Goal: Information Seeking & Learning: Check status

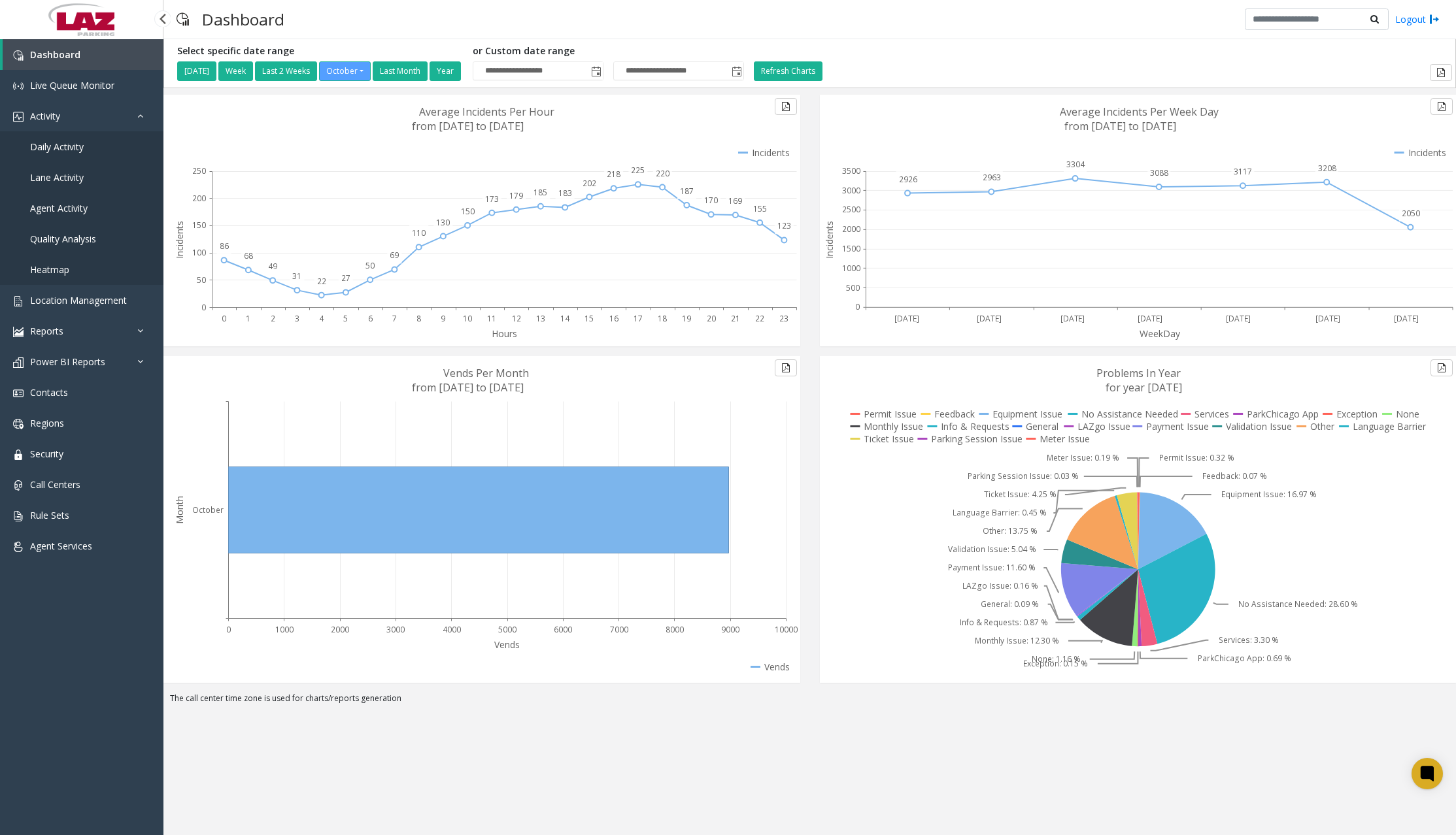
click at [81, 151] on span "Daily Activity" at bounding box center [57, 146] width 54 height 13
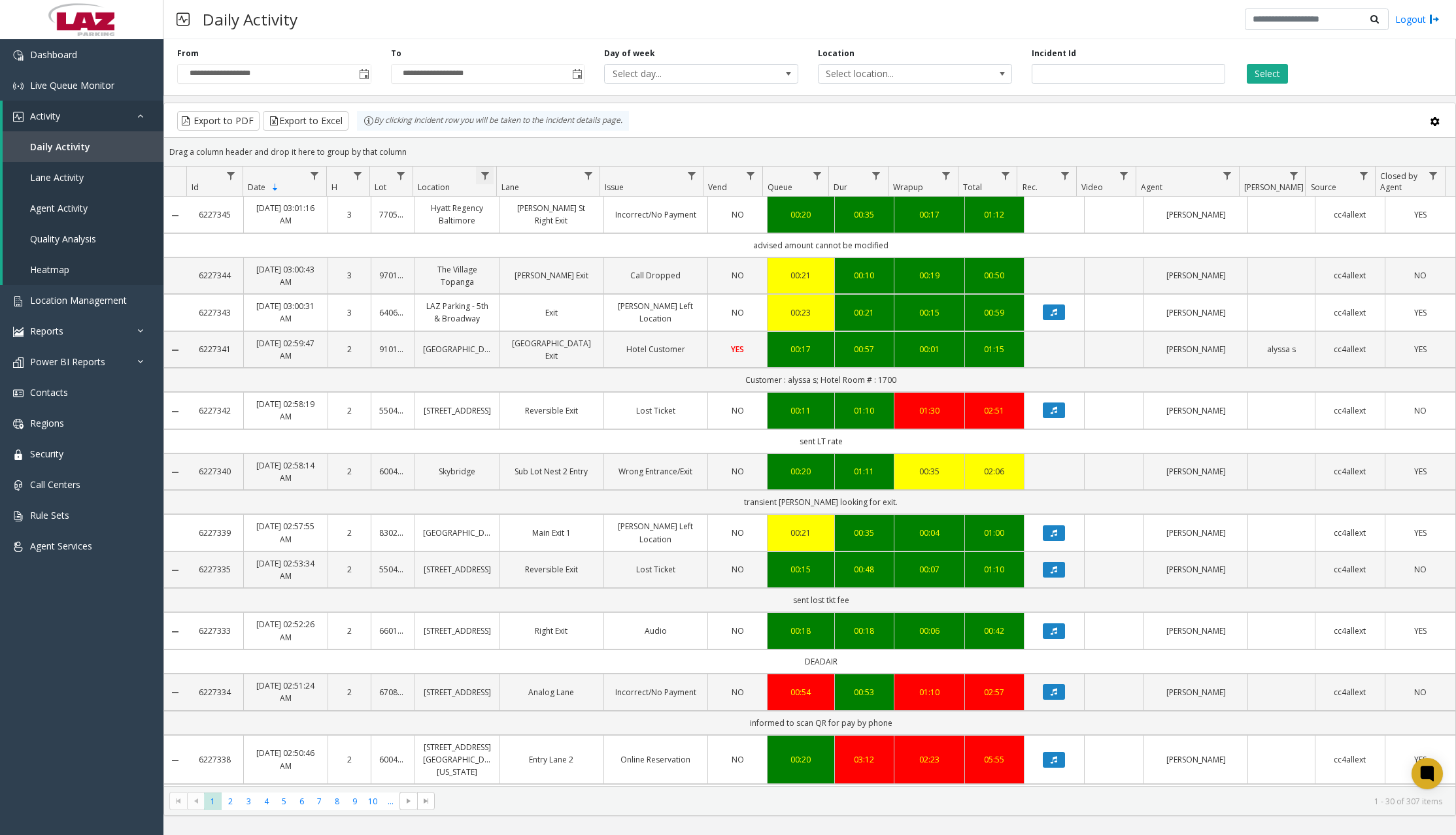
click at [483, 177] on span "Data table" at bounding box center [485, 176] width 11 height 11
click at [542, 236] on input "Location Filter" at bounding box center [541, 231] width 111 height 22
type input "******"
click at [570, 364] on button "Filter" at bounding box center [570, 353] width 54 height 28
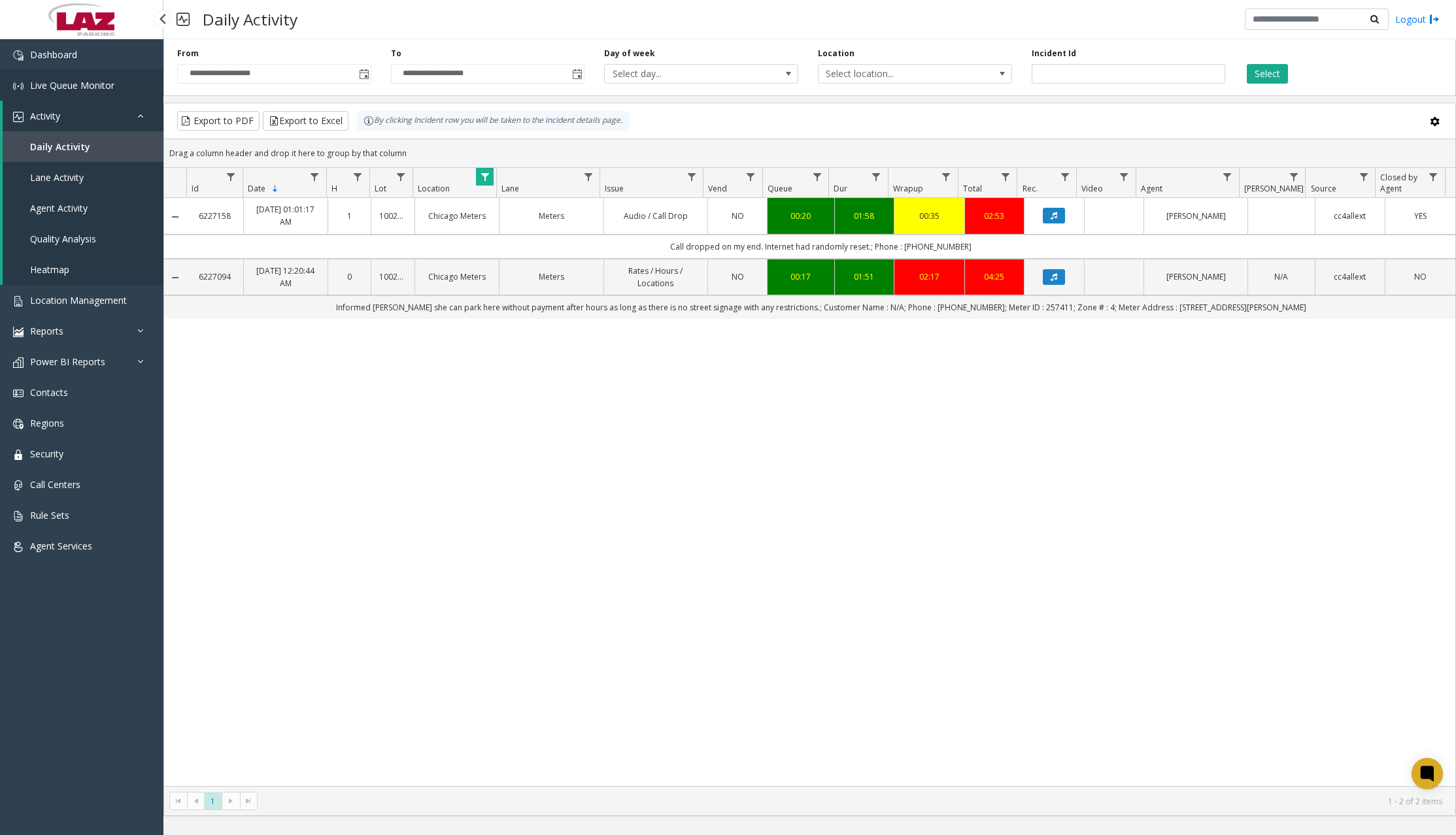
click at [70, 74] on link "Live Queue Monitor" at bounding box center [81, 85] width 163 height 30
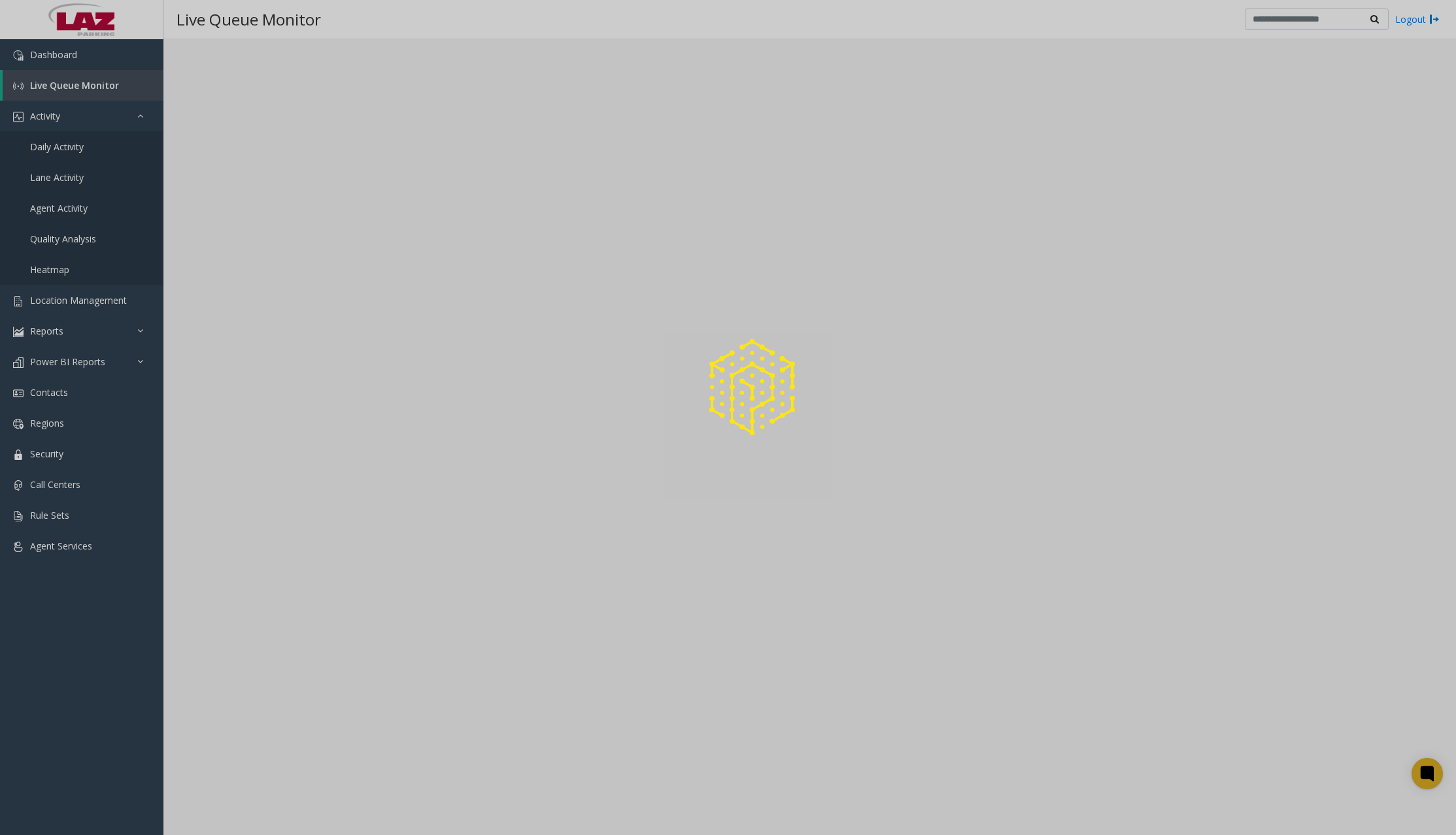
click at [74, 59] on div at bounding box center [728, 417] width 1456 height 835
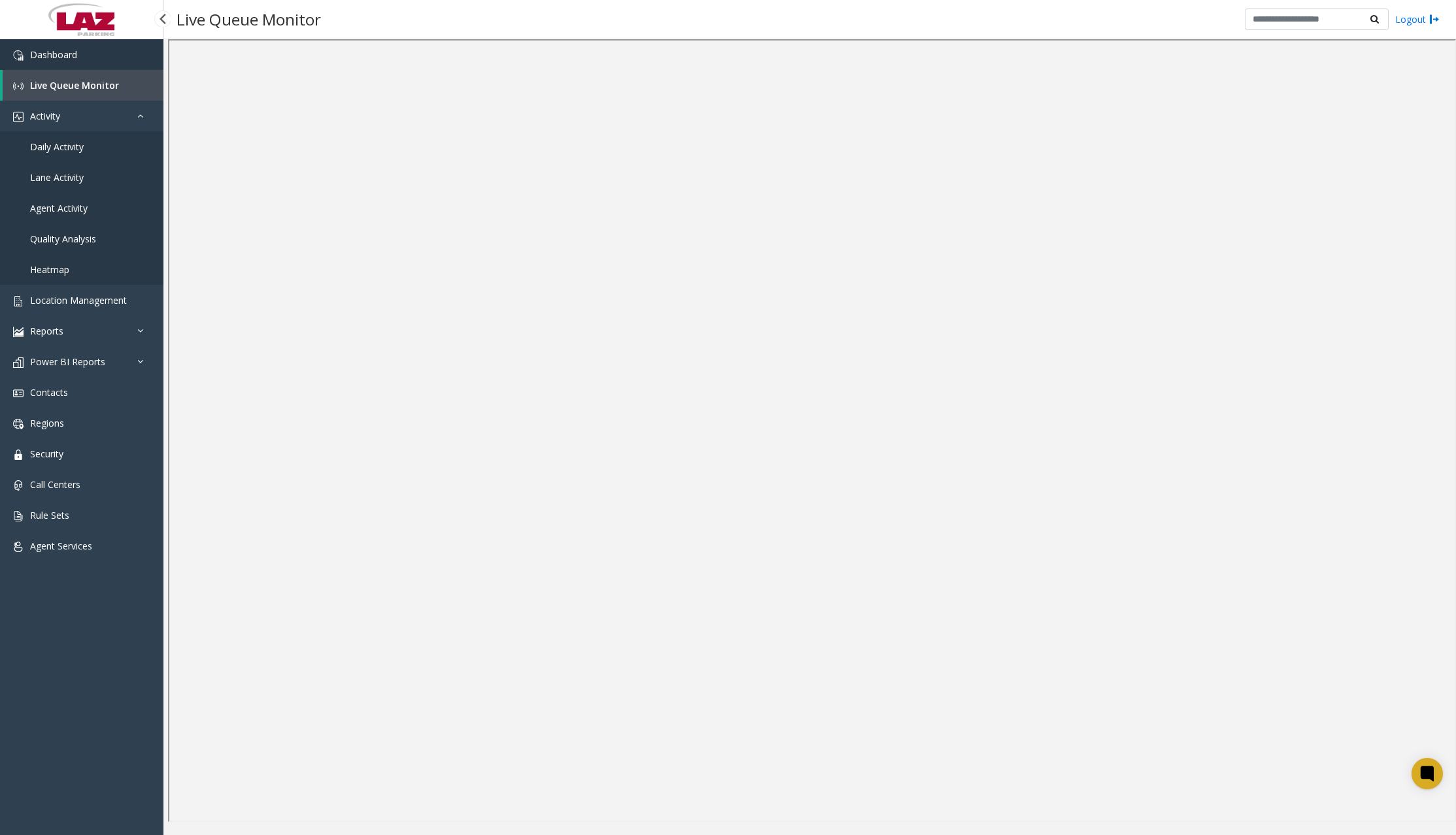
click at [75, 58] on span "Dashboard" at bounding box center [54, 55] width 47 height 13
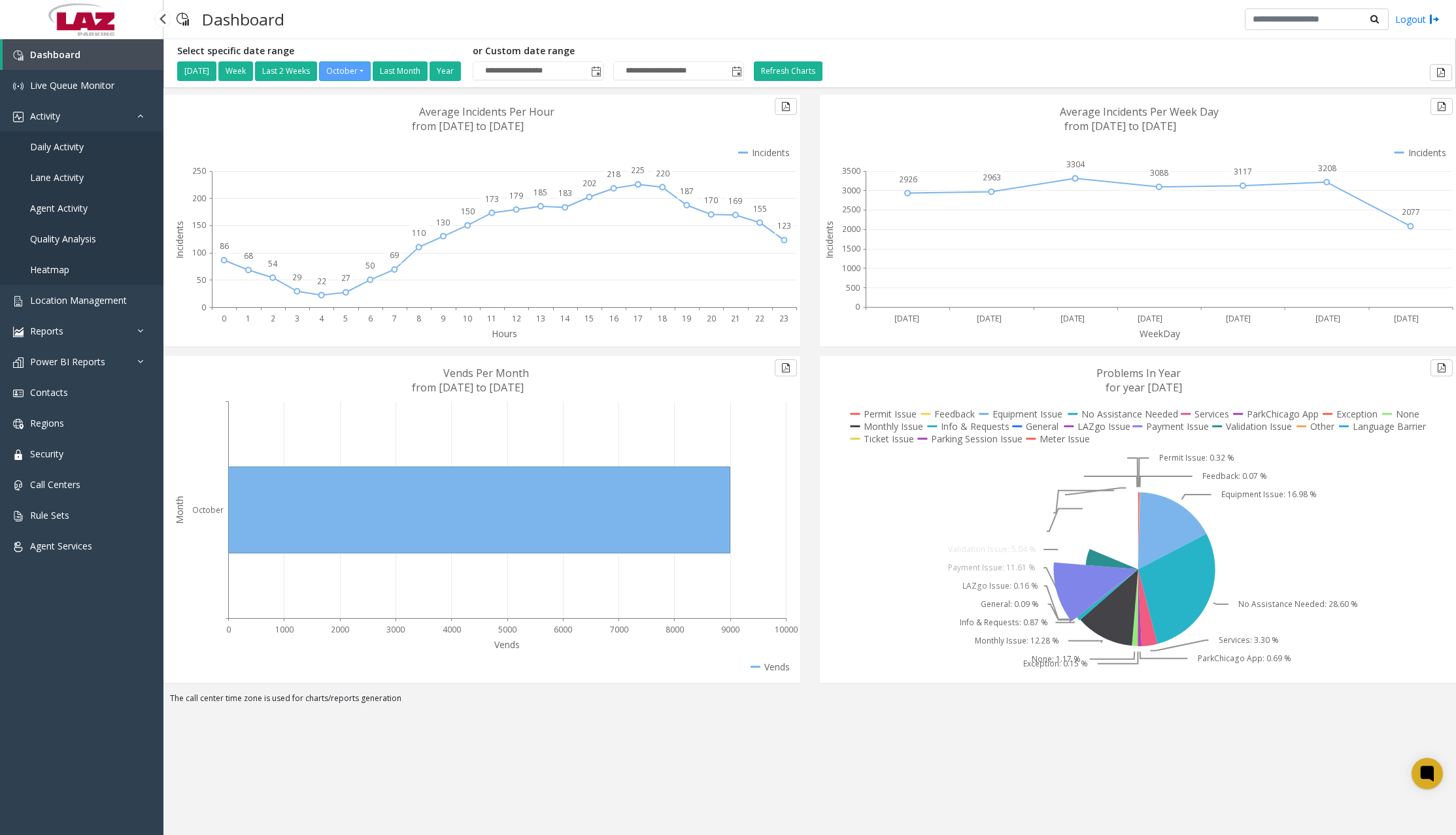
click at [70, 147] on span "Daily Activity" at bounding box center [57, 146] width 54 height 13
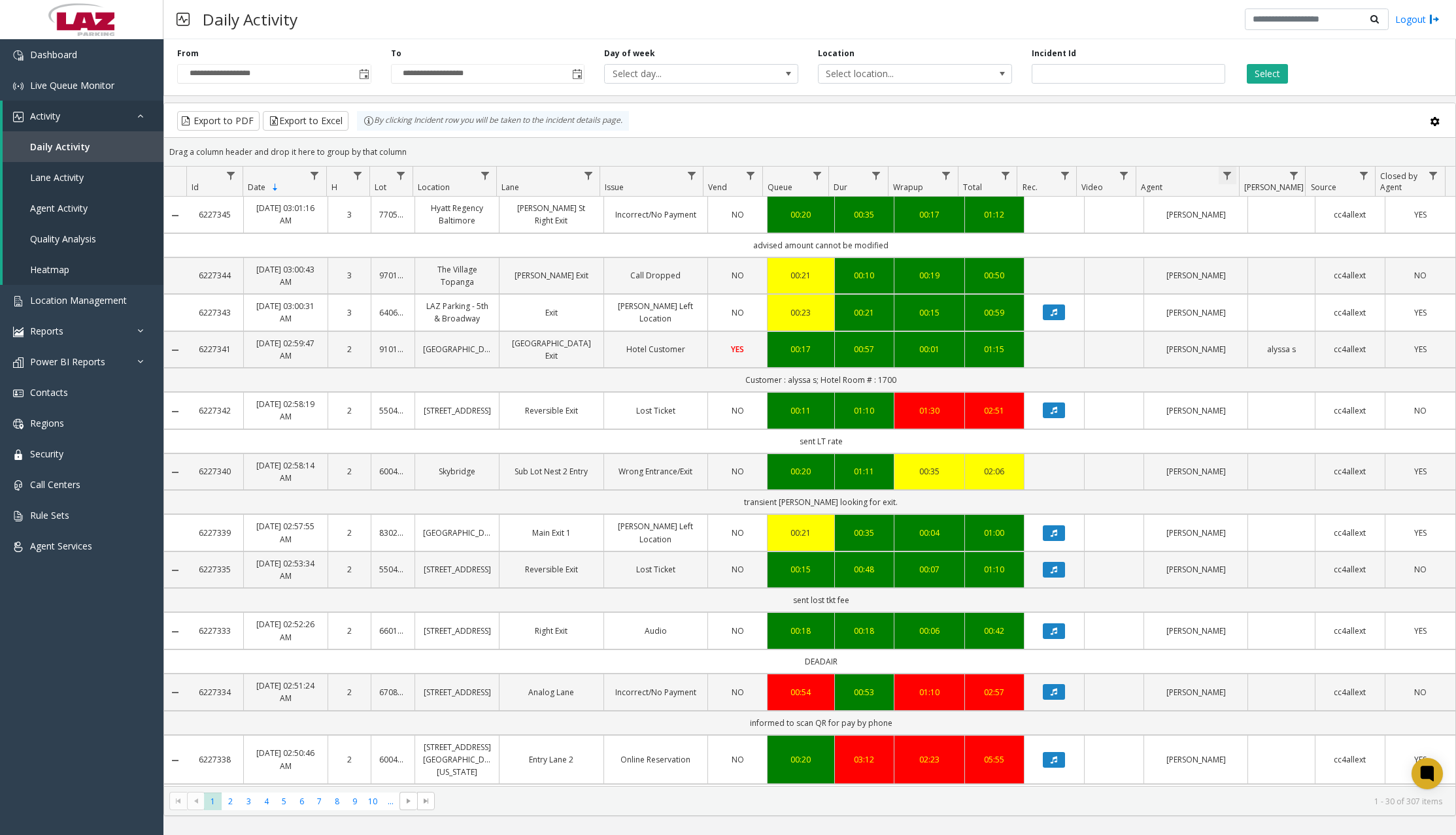
click at [1227, 173] on span "Data table" at bounding box center [1227, 176] width 11 height 11
click at [1254, 229] on input "Agent Filter" at bounding box center [1285, 231] width 111 height 22
type input "***"
click at [1303, 362] on button "Filter" at bounding box center [1312, 353] width 54 height 28
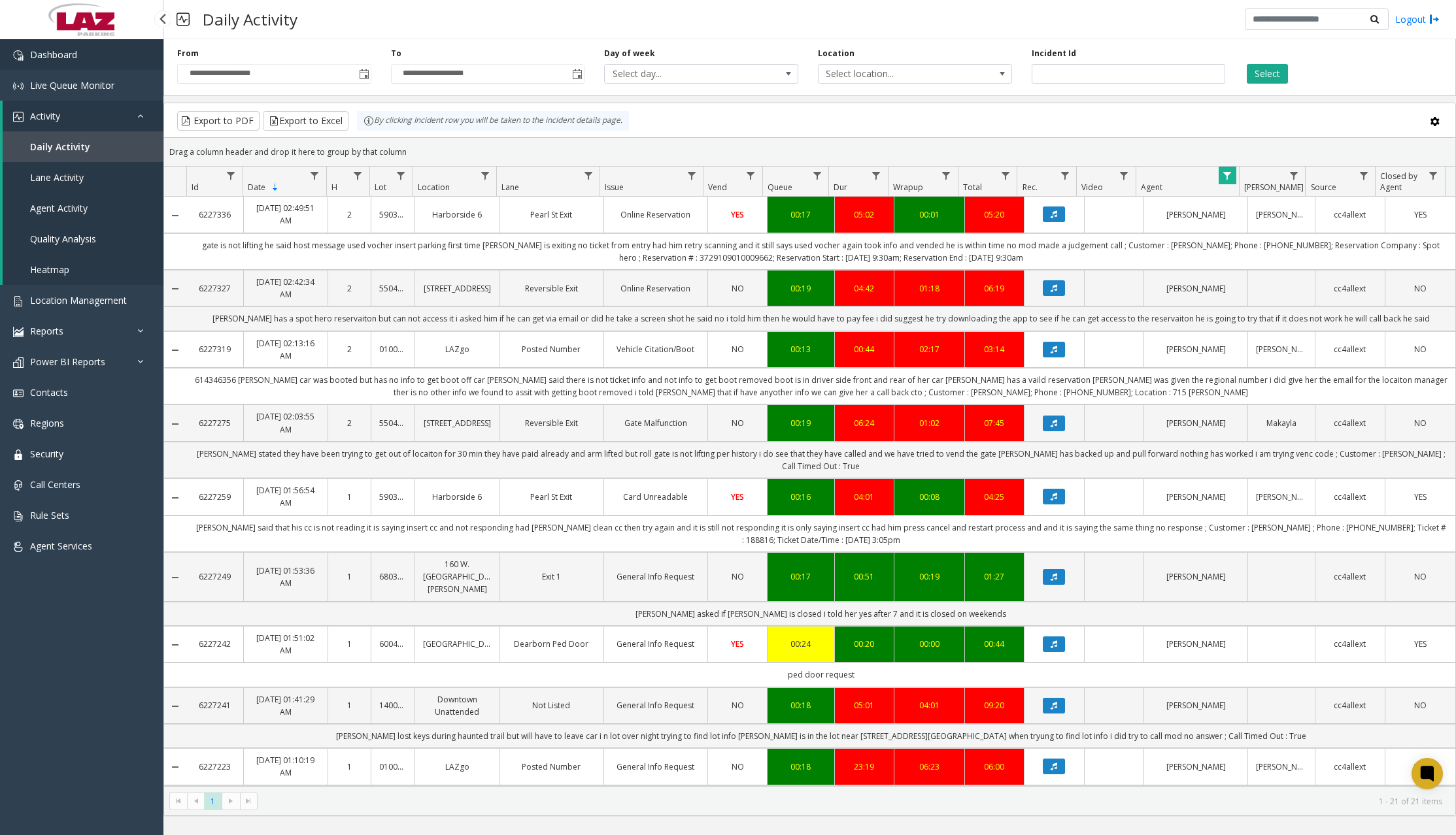
click at [121, 62] on link "Dashboard" at bounding box center [81, 54] width 163 height 30
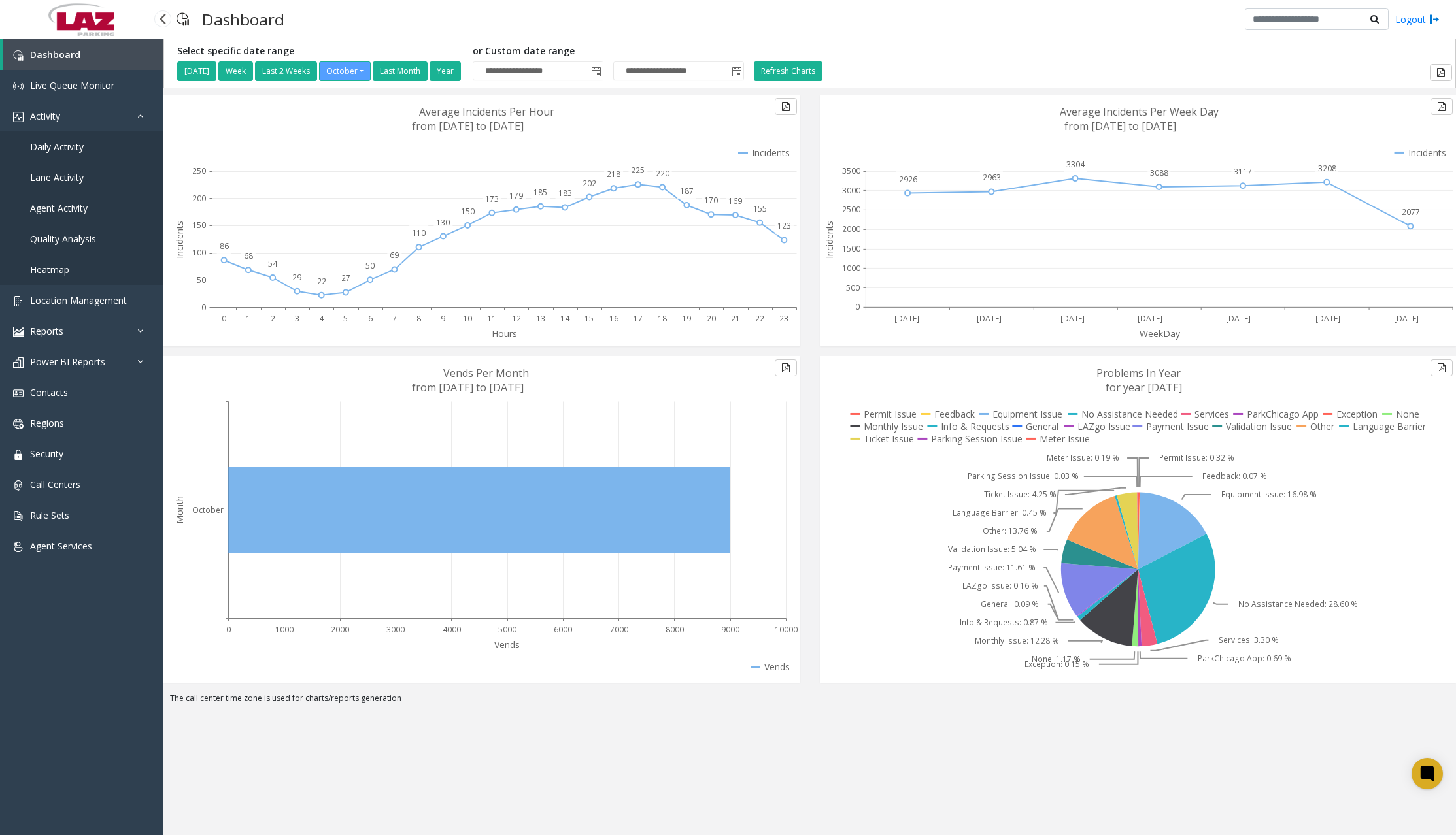
click at [56, 147] on span "Daily Activity" at bounding box center [57, 146] width 54 height 13
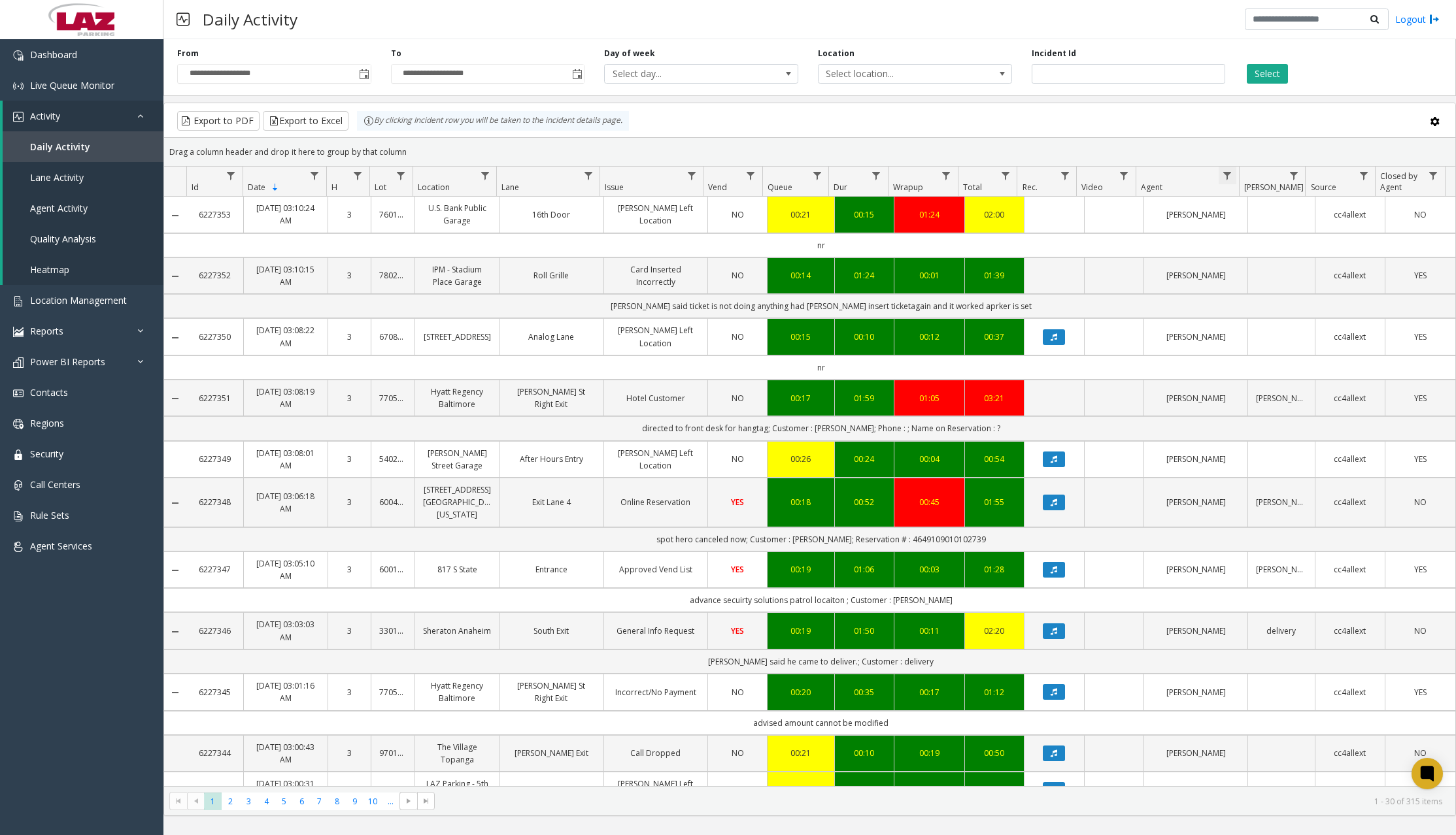
click at [1228, 173] on span "Data table" at bounding box center [1227, 176] width 11 height 11
click at [1255, 231] on input "Agent Filter" at bounding box center [1285, 231] width 111 height 22
type input "****"
click at [1303, 347] on button "Filter" at bounding box center [1312, 353] width 54 height 28
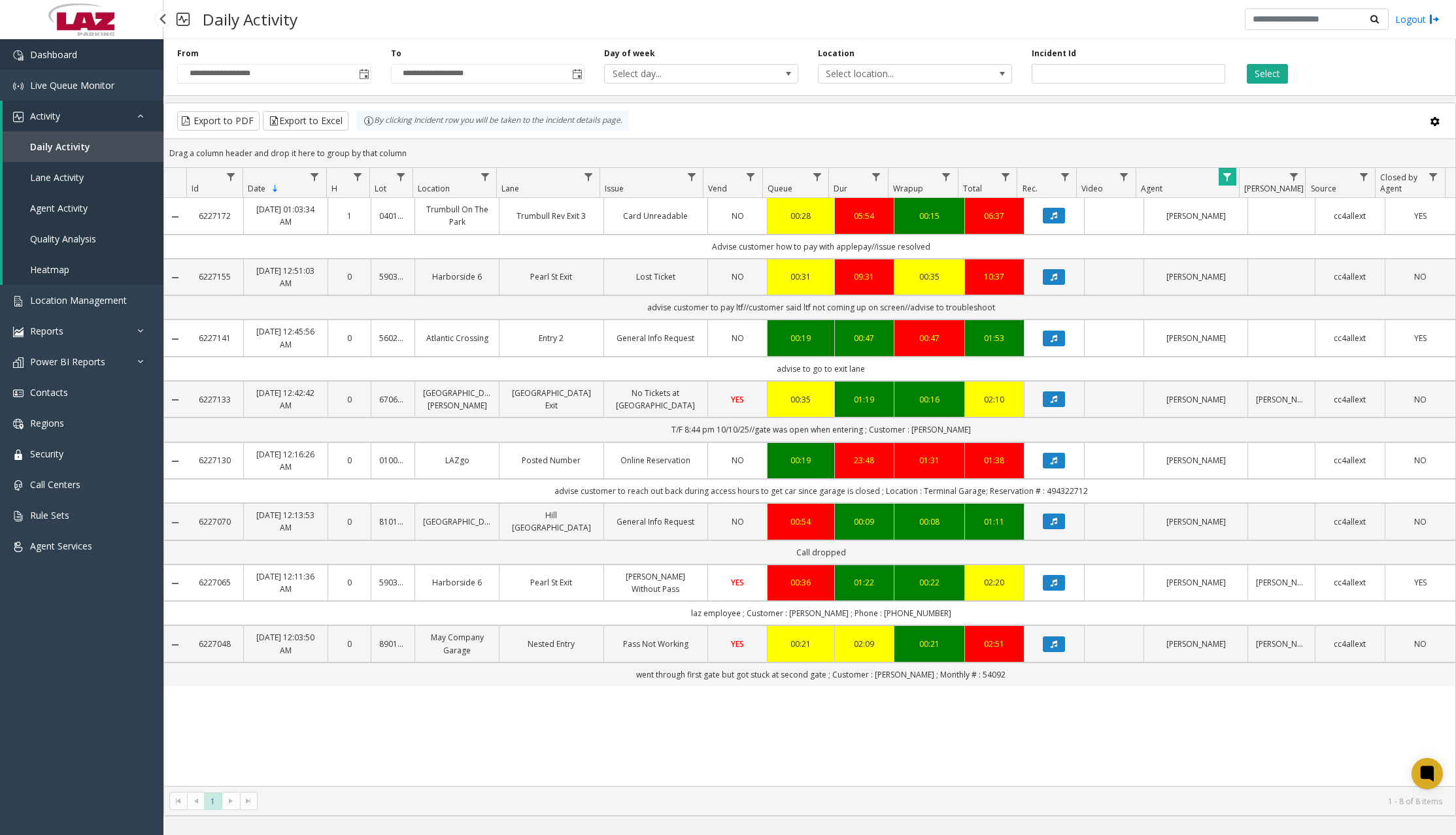
click at [70, 54] on span "Dashboard" at bounding box center [54, 55] width 47 height 13
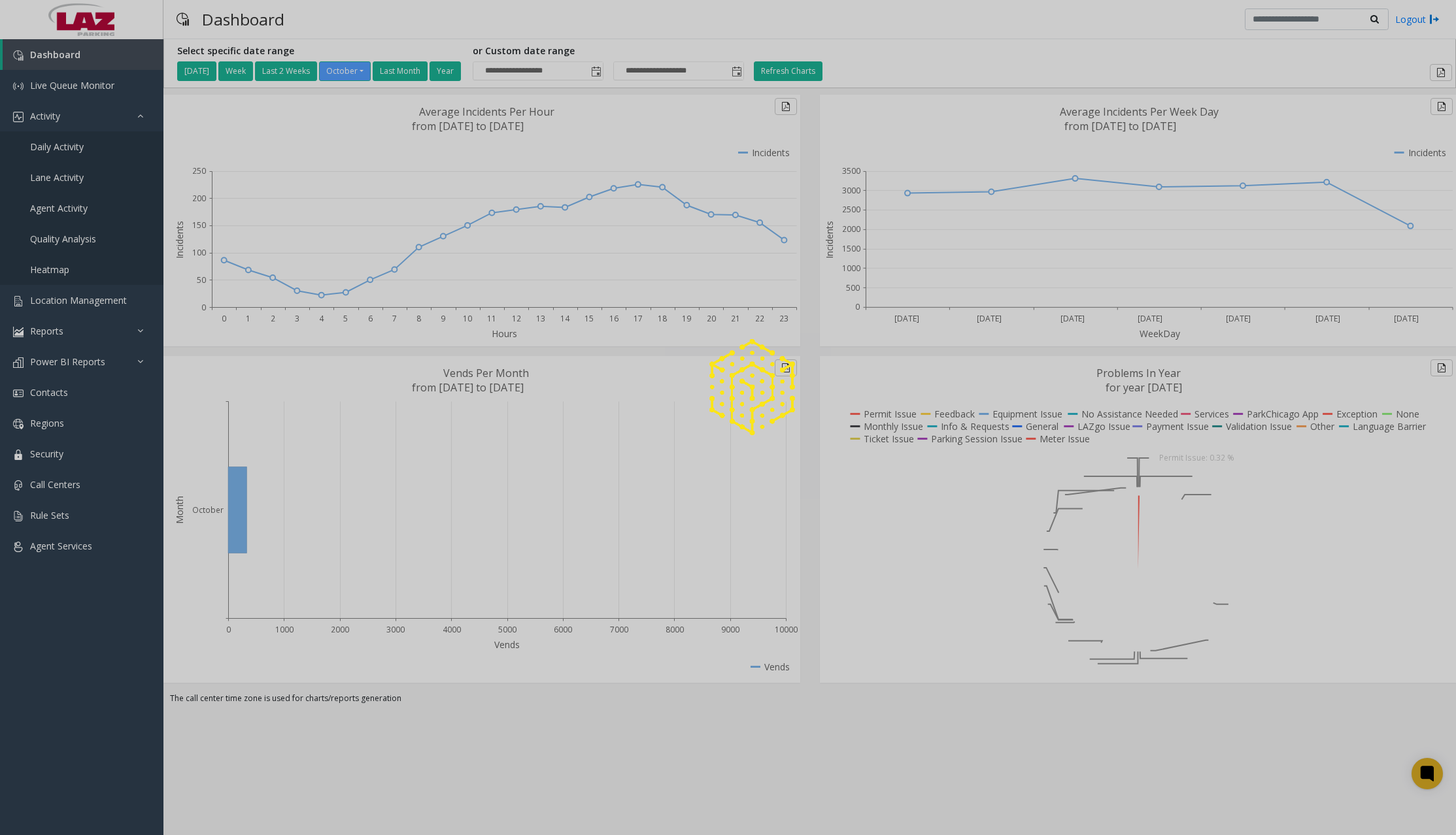
click at [74, 149] on div at bounding box center [728, 417] width 1456 height 835
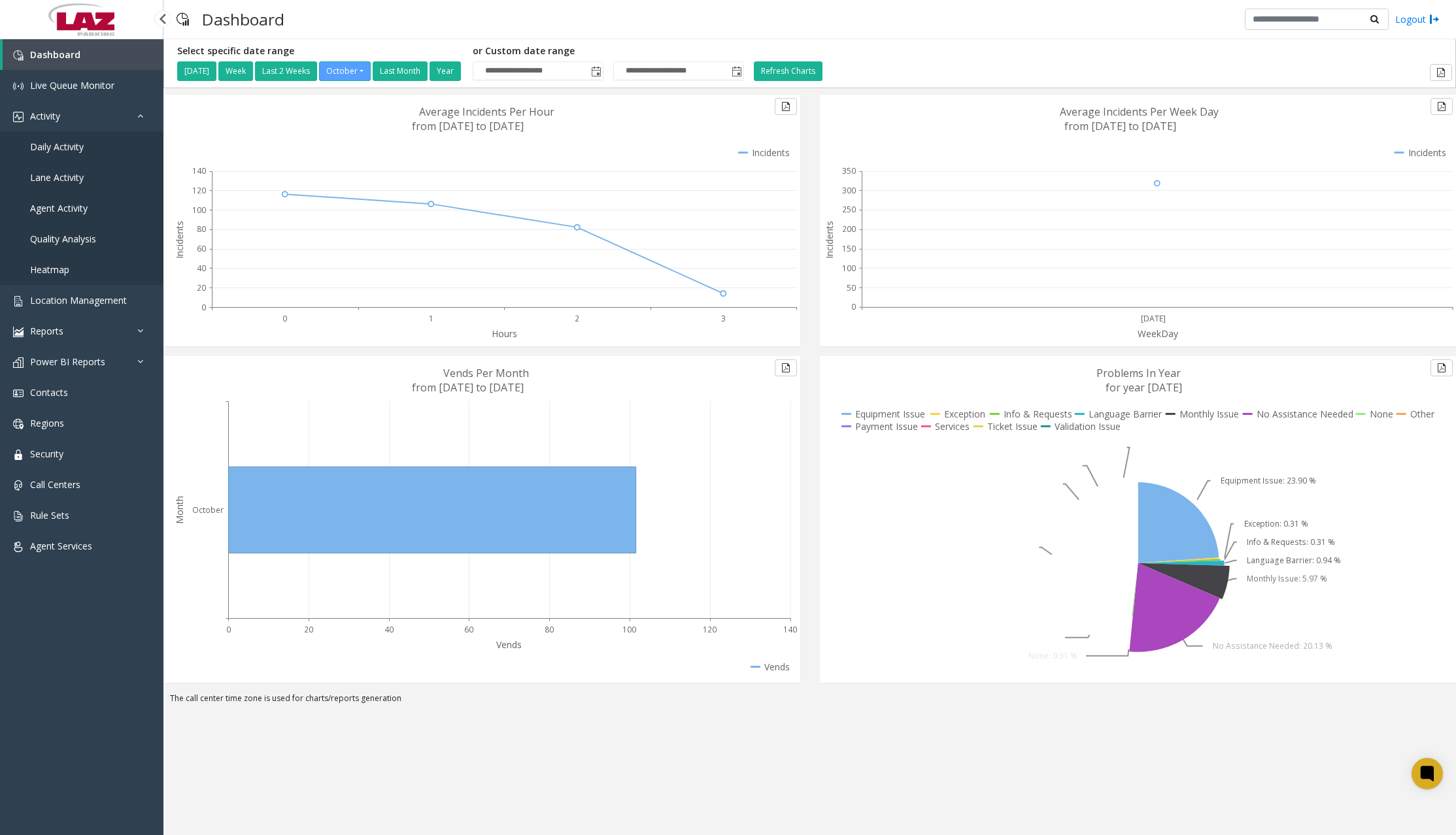
click at [74, 149] on span "Daily Activity" at bounding box center [57, 146] width 54 height 13
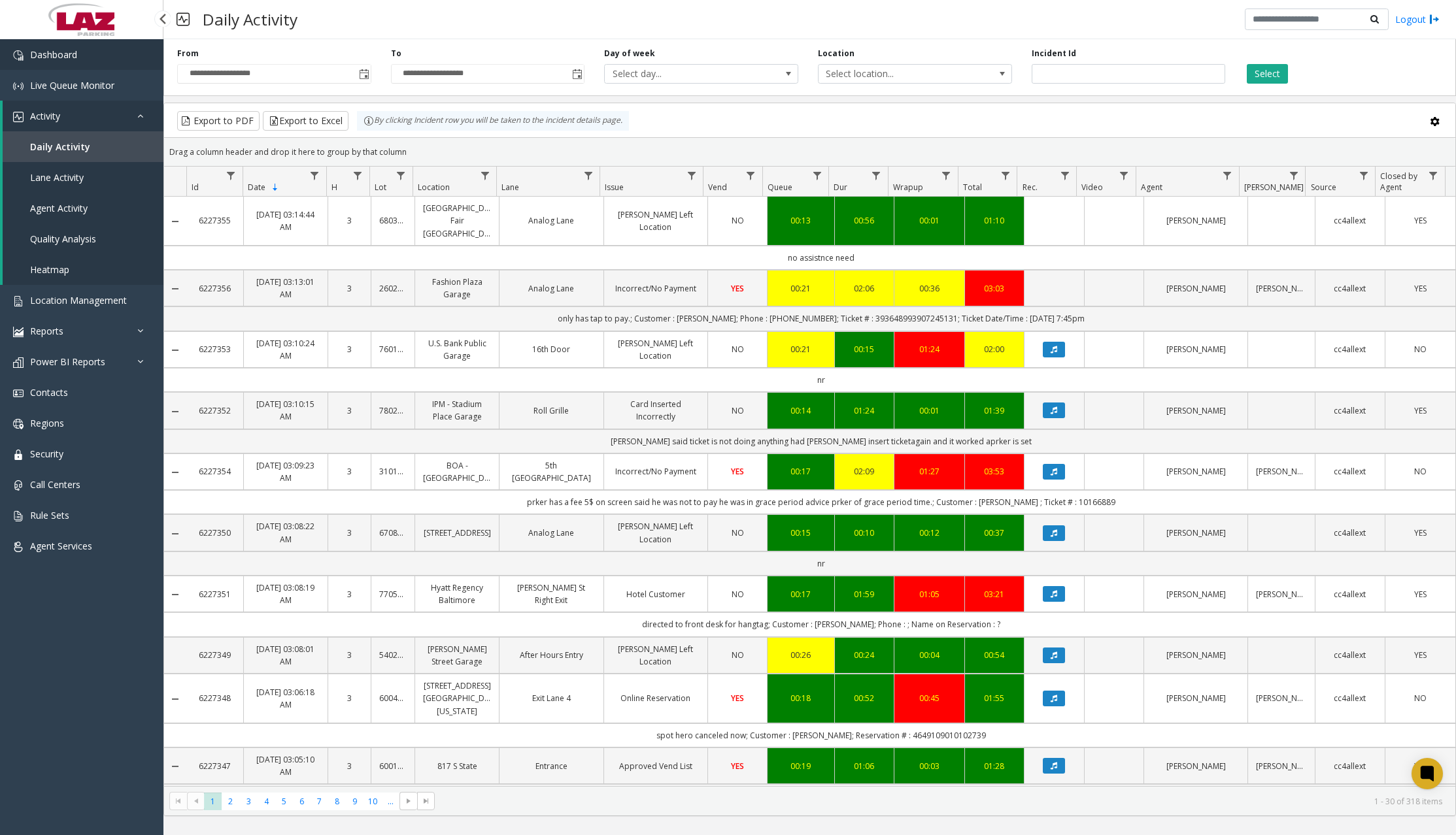
click at [76, 55] on span "Dashboard" at bounding box center [54, 55] width 47 height 13
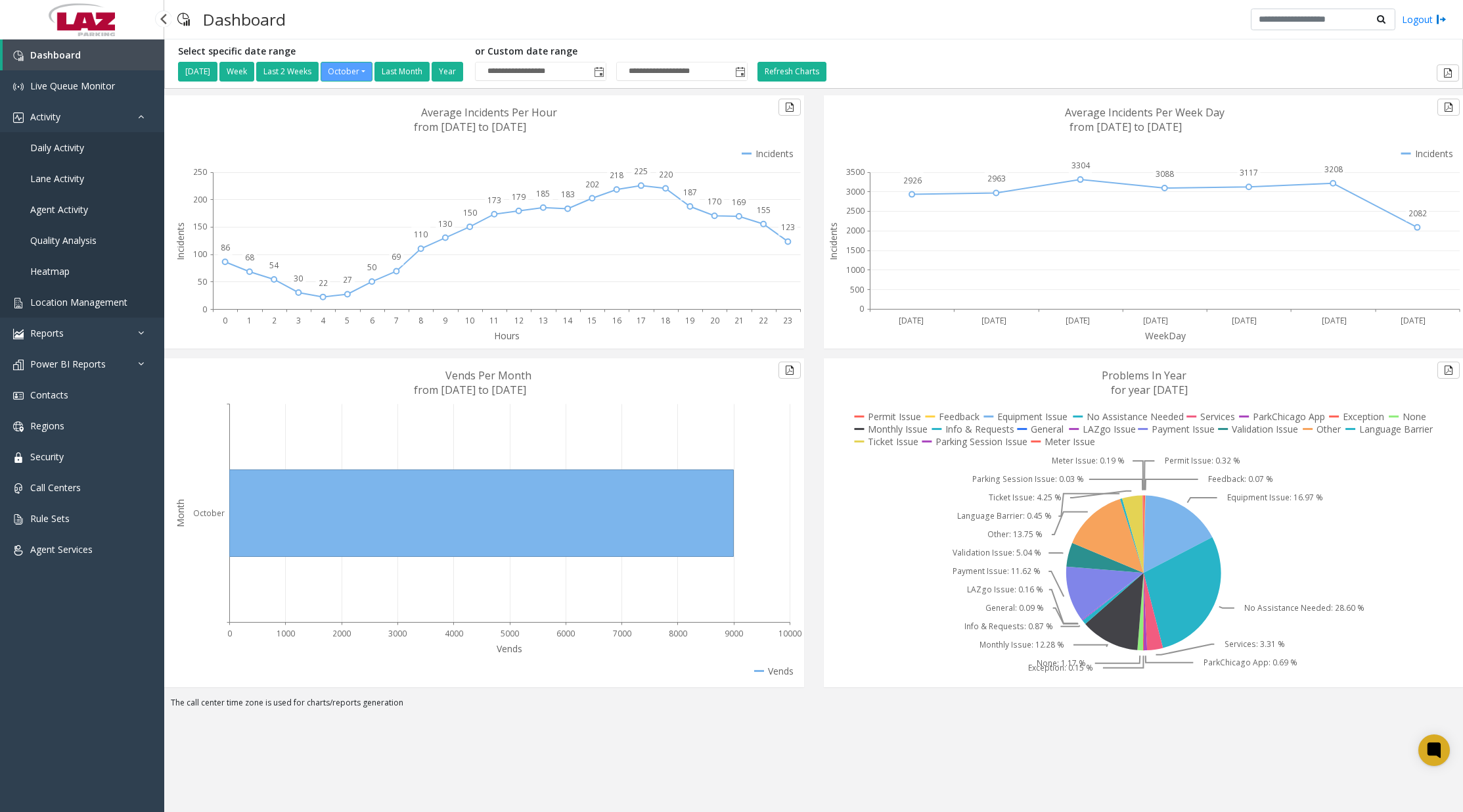
click at [93, 305] on span "Location Management" at bounding box center [79, 301] width 97 height 13
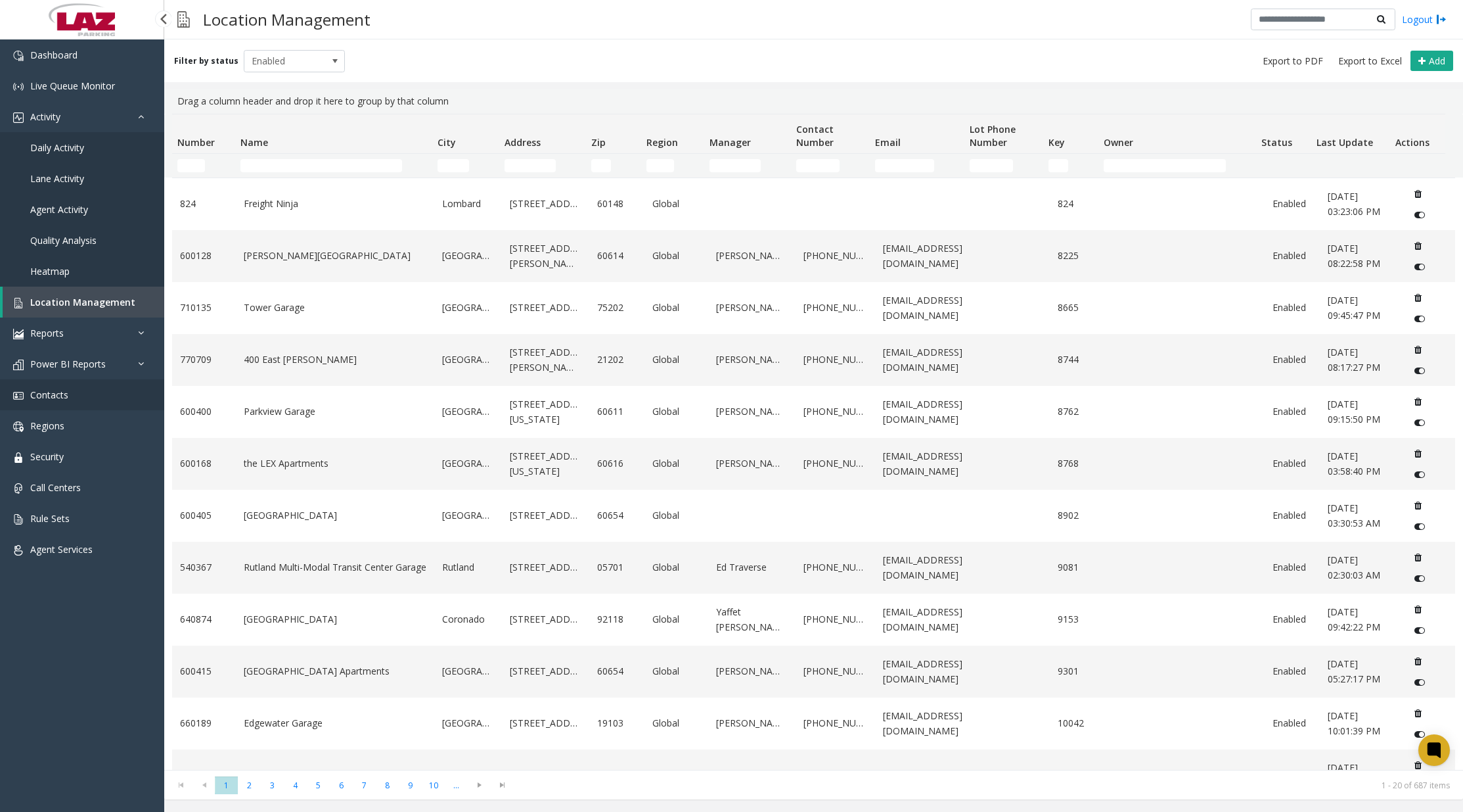
click at [76, 405] on link "Contacts" at bounding box center [81, 394] width 164 height 30
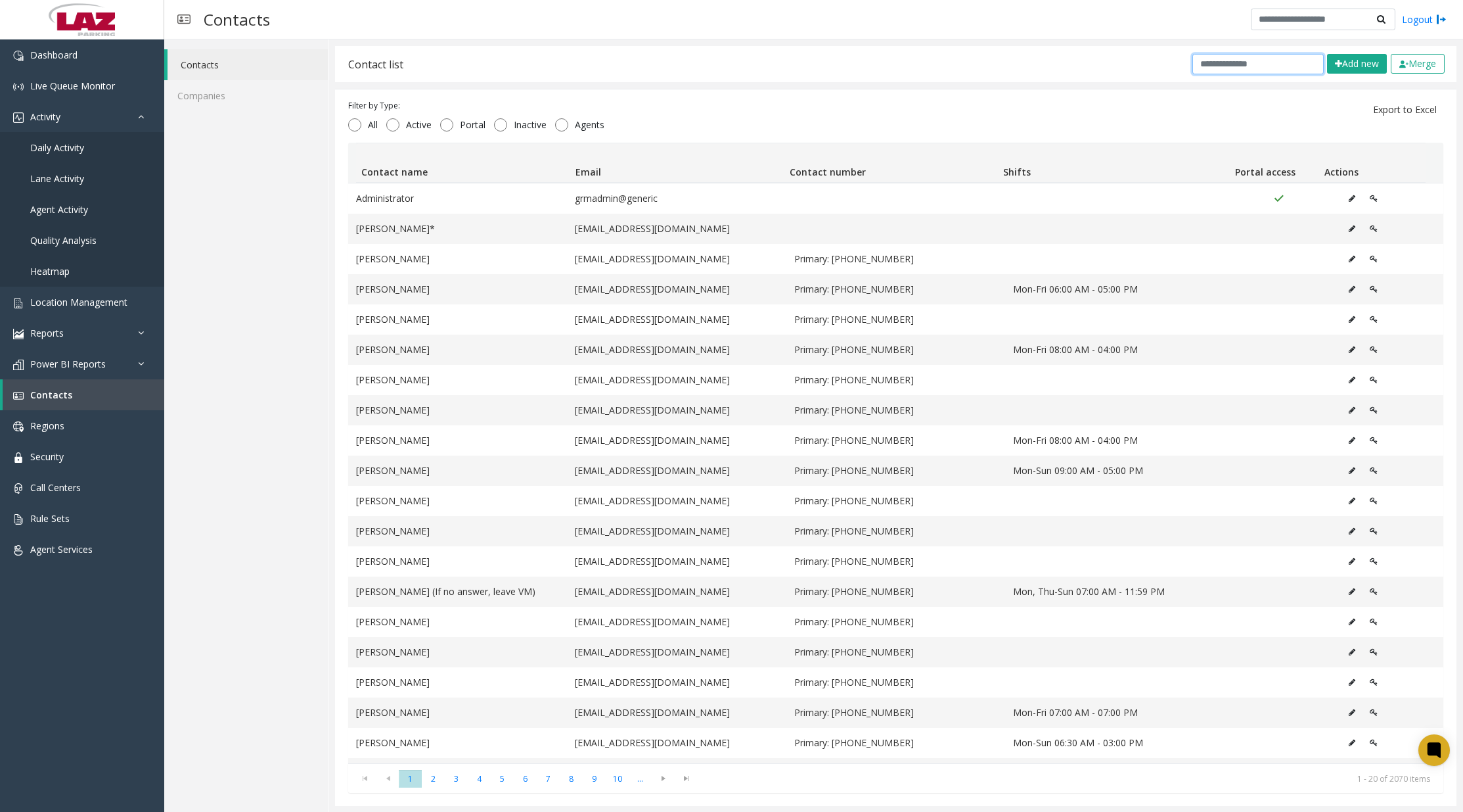
click at [1236, 60] on input "text" at bounding box center [1259, 64] width 132 height 21
paste input "**********"
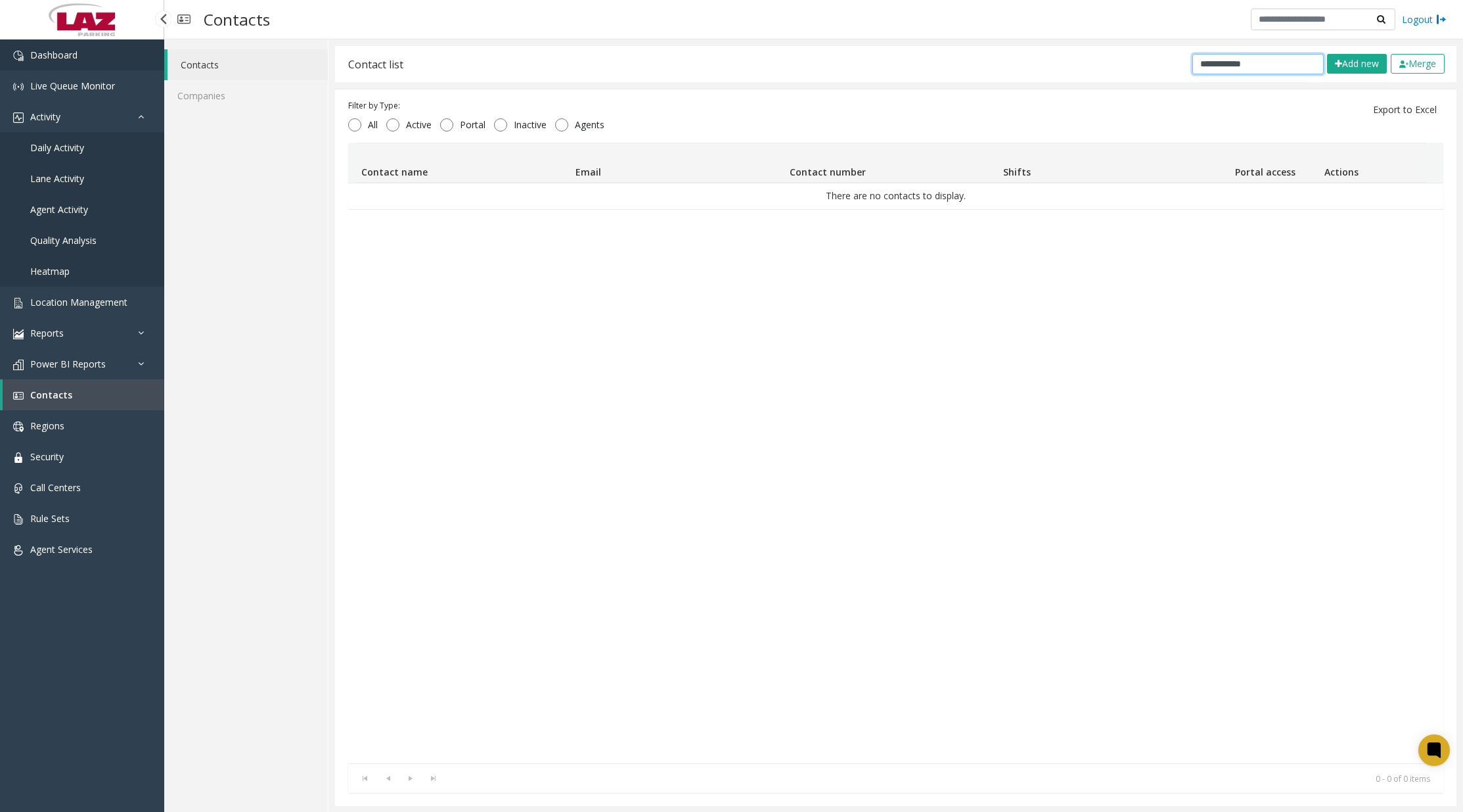
type input "**********"
click at [75, 61] on link "Dashboard" at bounding box center [81, 54] width 164 height 30
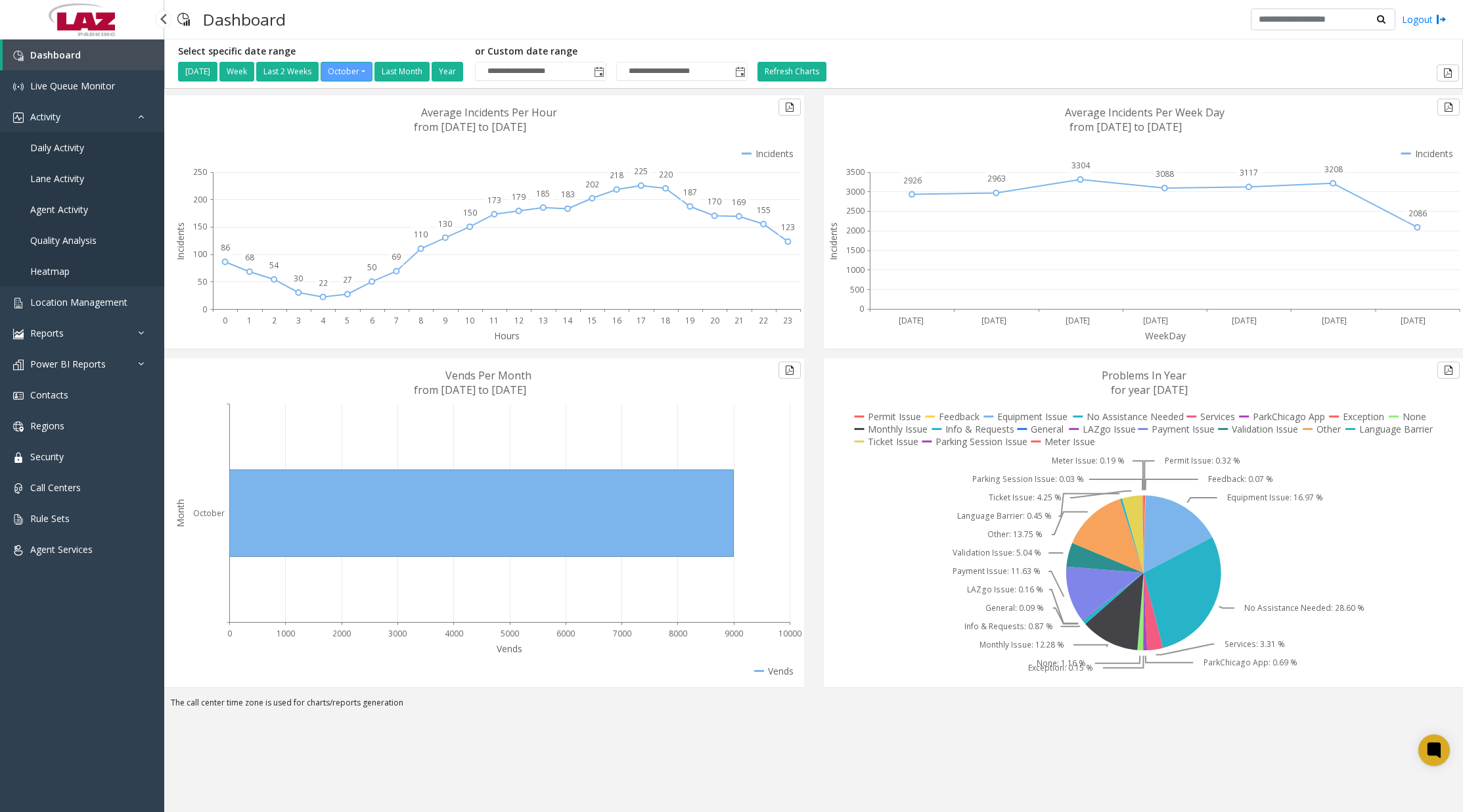
click at [71, 144] on span "Daily Activity" at bounding box center [57, 147] width 54 height 13
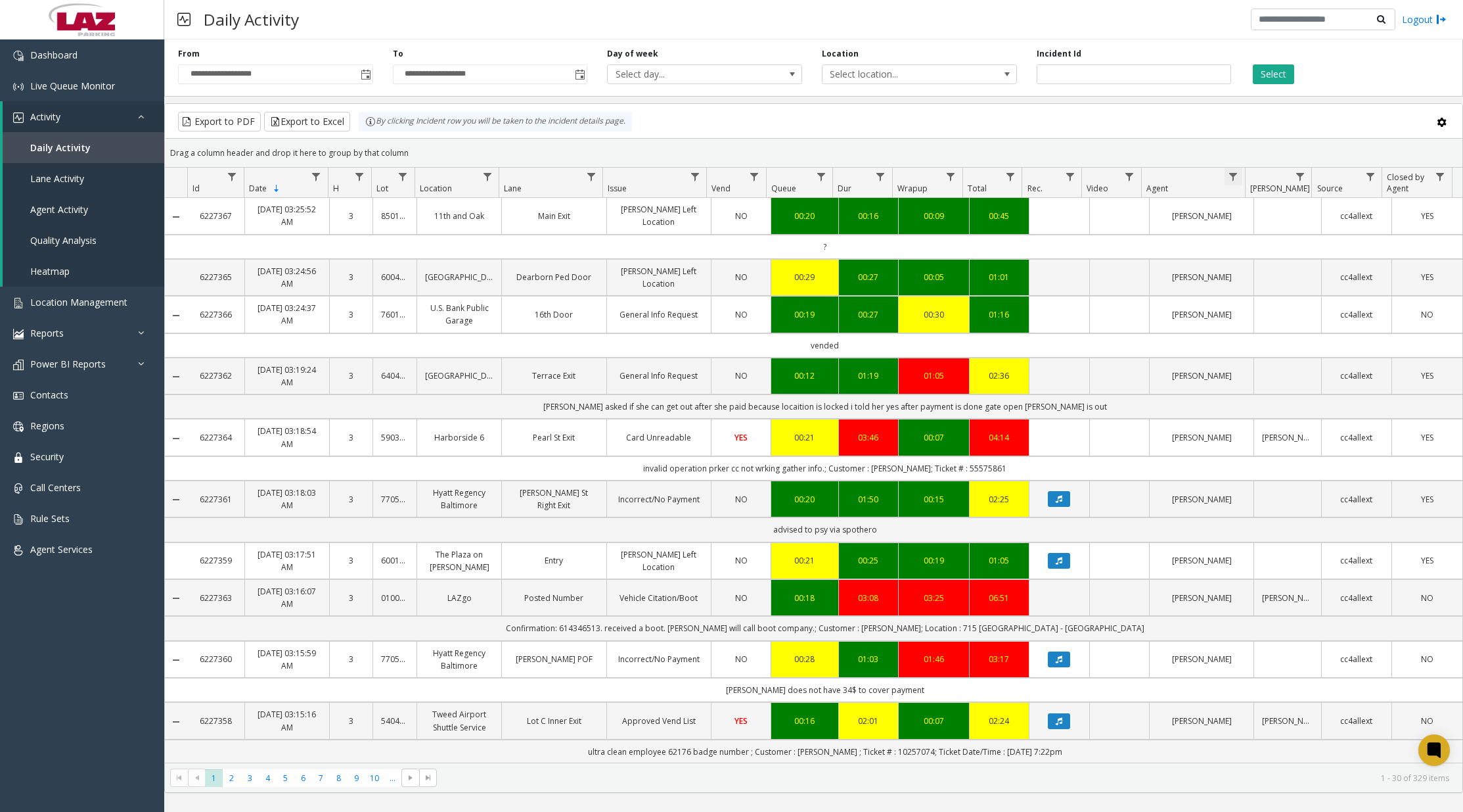
click at [1237, 180] on span "Data table" at bounding box center [1233, 177] width 11 height 11
click at [1260, 238] on input "Agent Filter" at bounding box center [1291, 233] width 112 height 23
type input "****"
click at [1318, 349] on button "Filter" at bounding box center [1319, 354] width 54 height 28
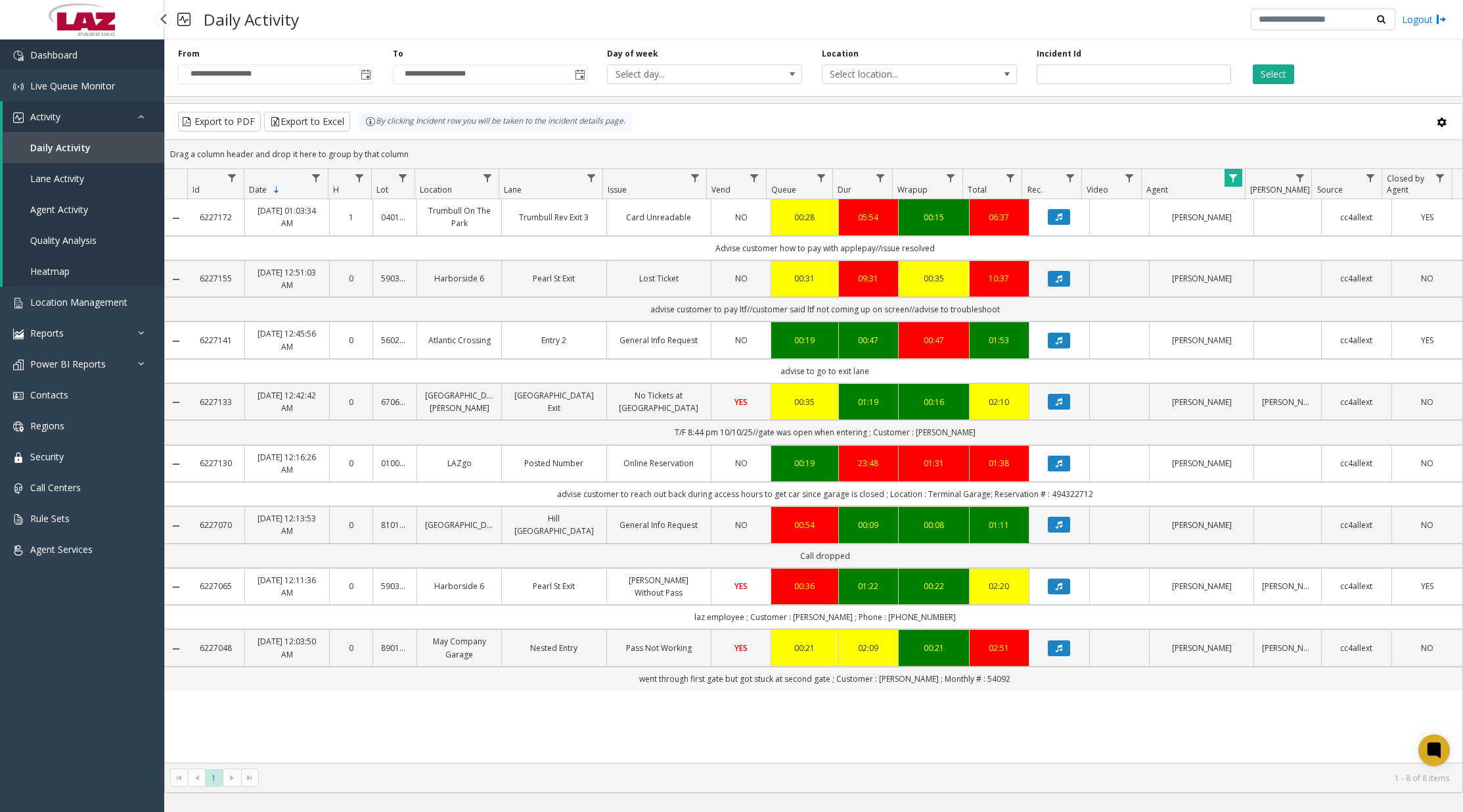
click at [81, 49] on link "Dashboard" at bounding box center [81, 54] width 164 height 30
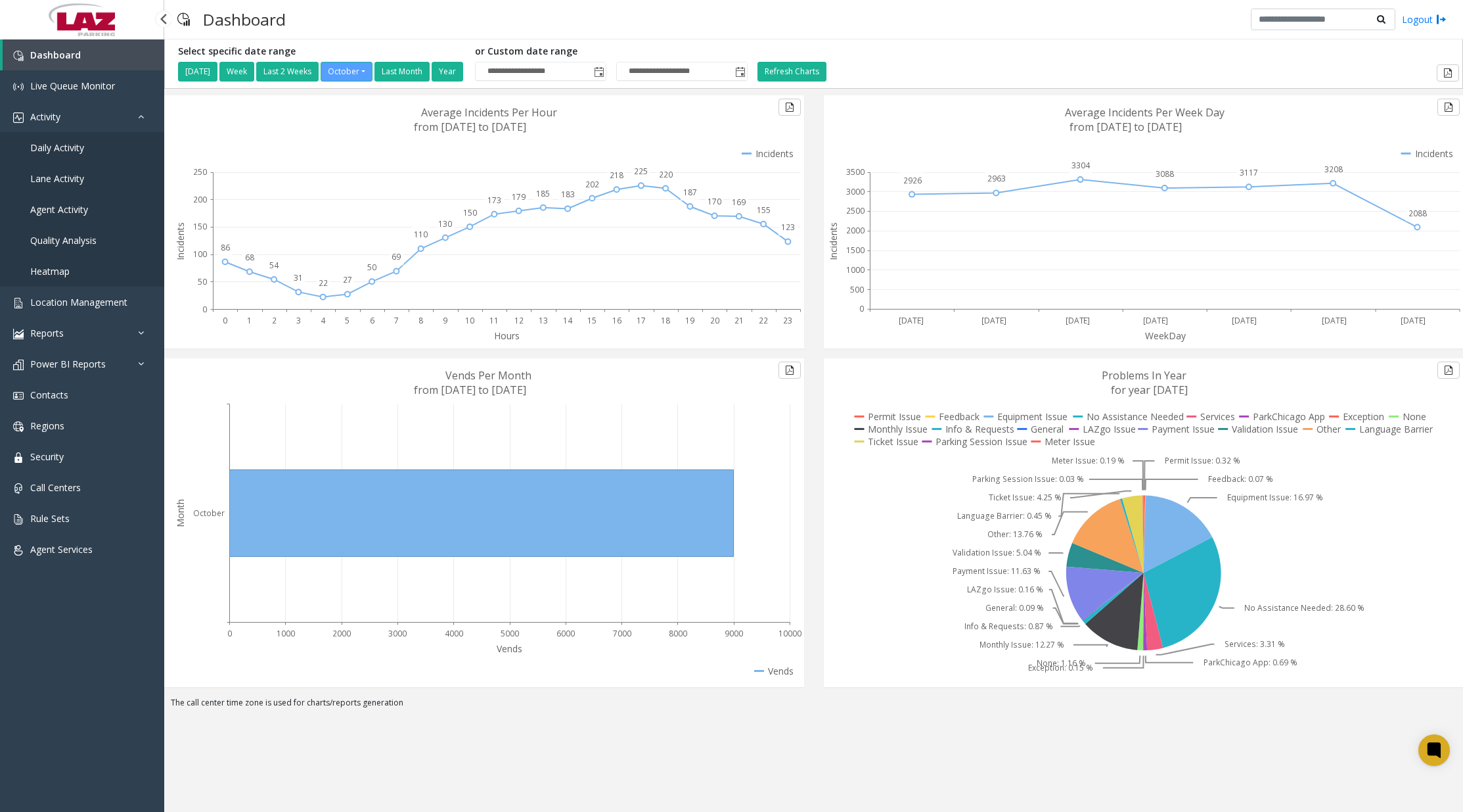
click at [84, 150] on link "Daily Activity" at bounding box center [81, 147] width 164 height 30
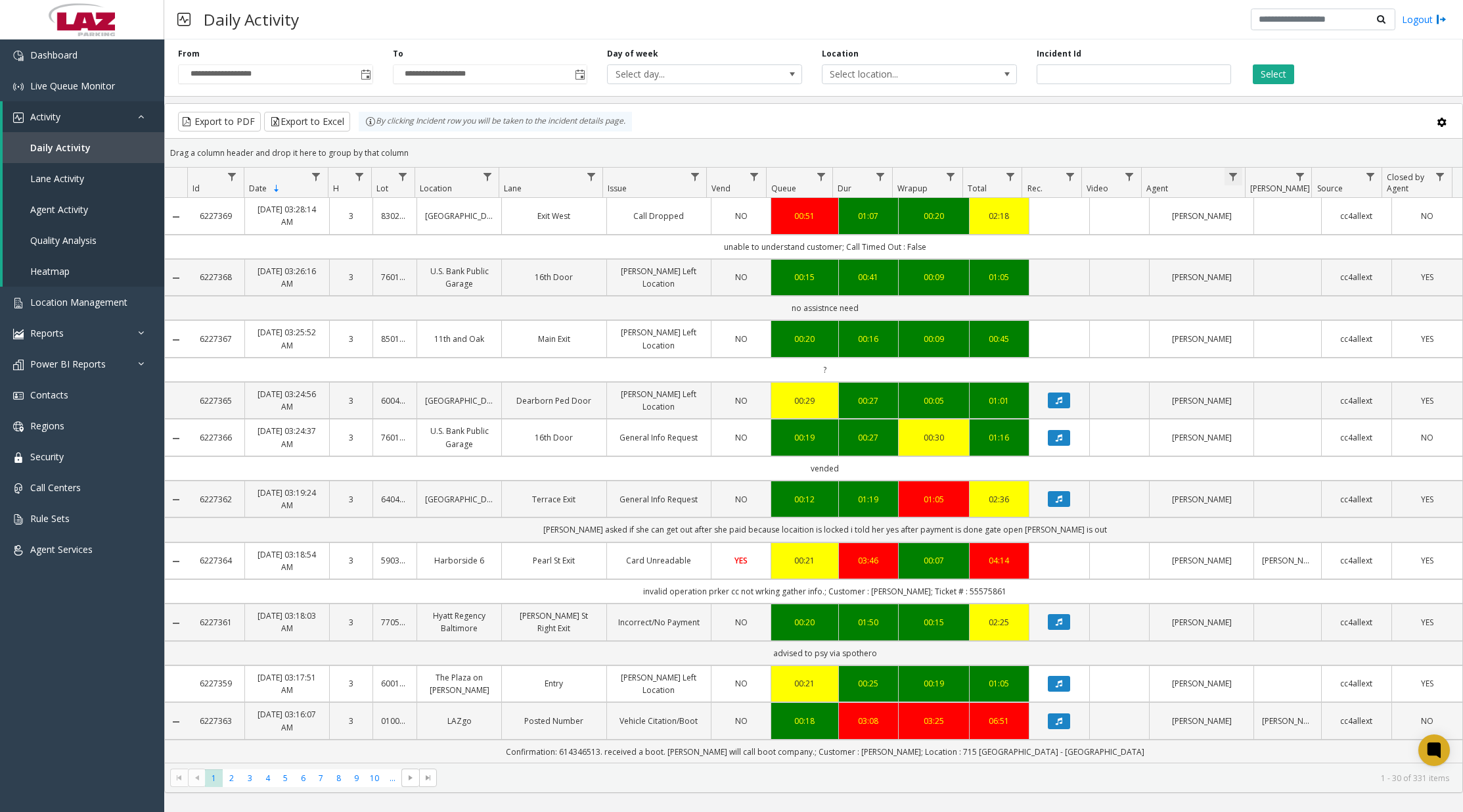
click at [1235, 181] on span "Data table" at bounding box center [1233, 177] width 11 height 11
click at [1278, 238] on input "Agent Filter" at bounding box center [1291, 233] width 112 height 23
type input "****"
click at [1304, 350] on button "Filter" at bounding box center [1319, 354] width 54 height 28
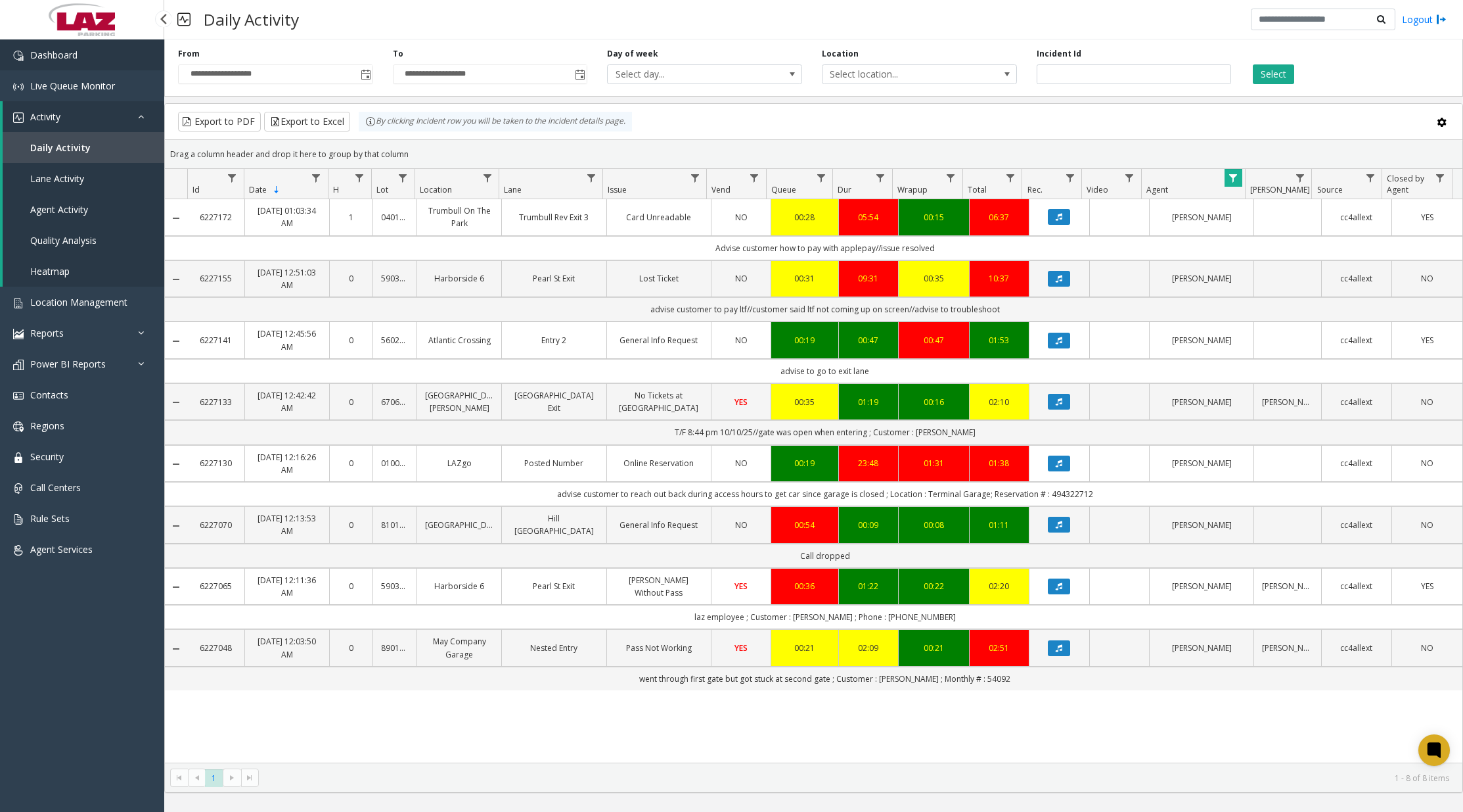
click at [76, 58] on span "Dashboard" at bounding box center [54, 55] width 47 height 13
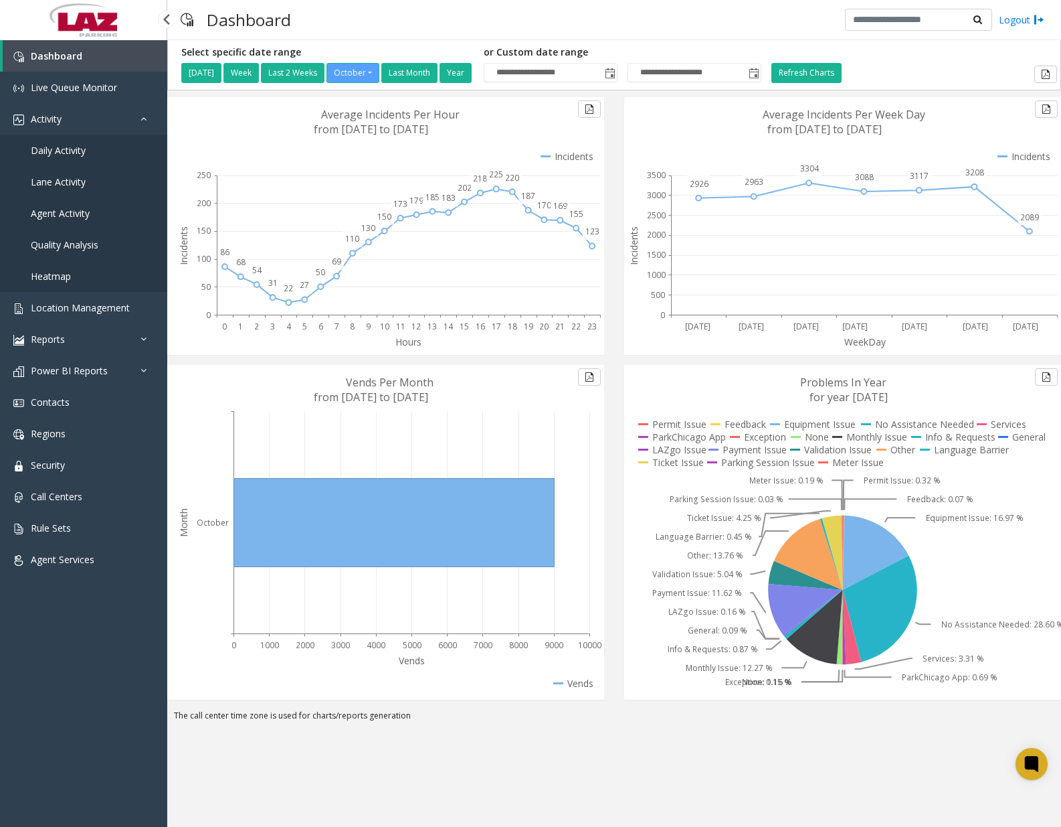
click at [77, 151] on span "Daily Activity" at bounding box center [58, 150] width 55 height 13
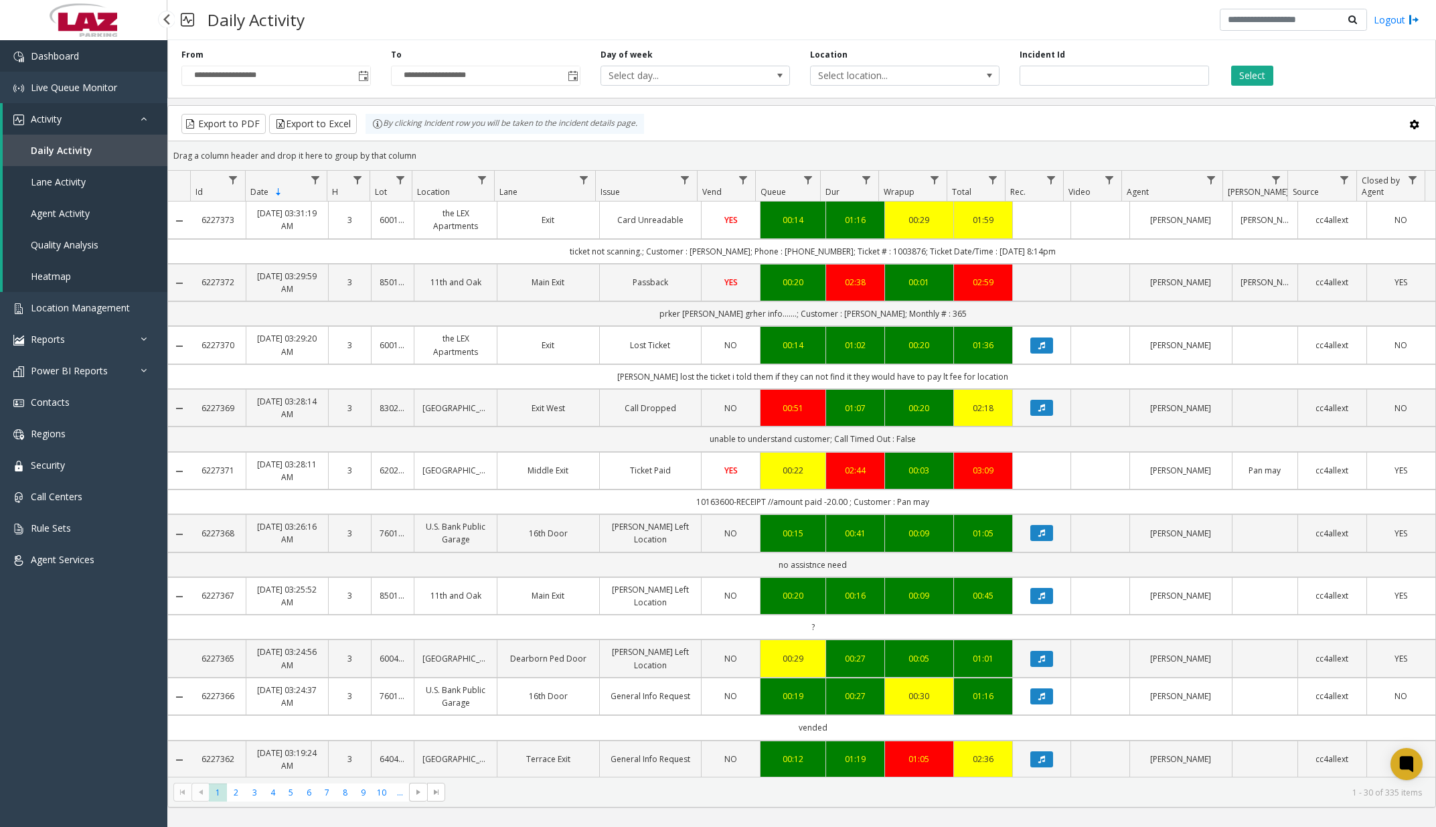
click at [116, 50] on link "Dashboard" at bounding box center [83, 55] width 167 height 31
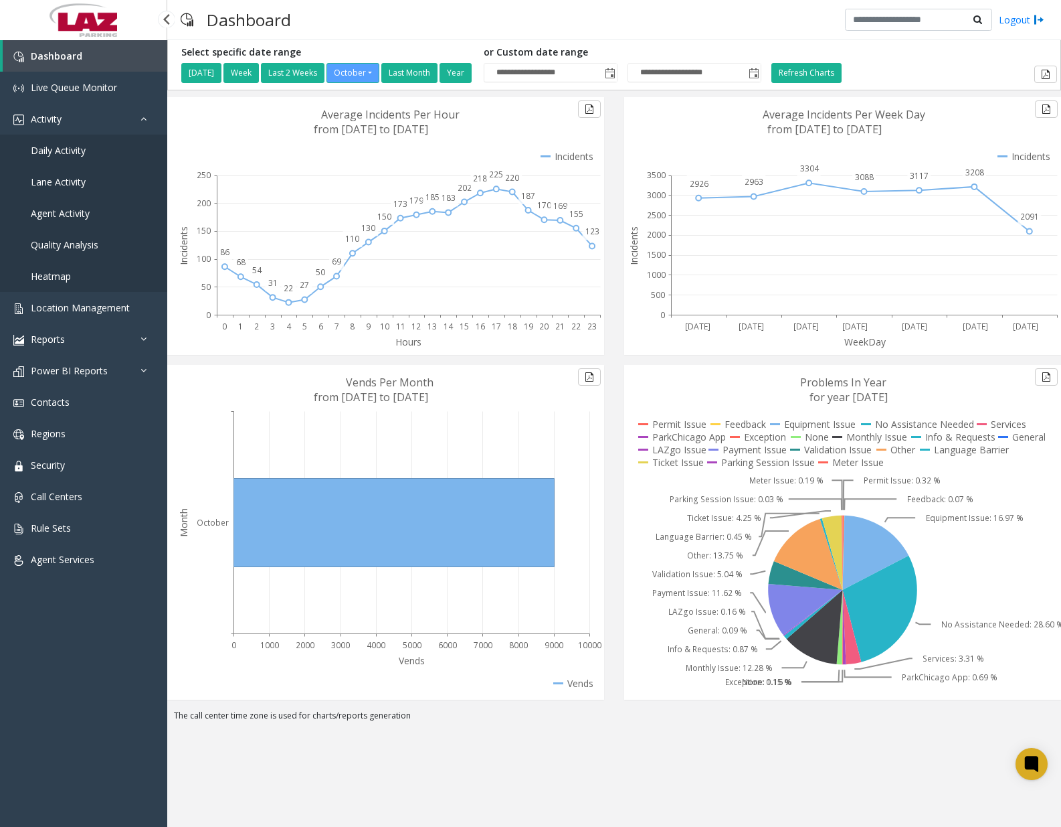
click at [91, 149] on link "Daily Activity" at bounding box center [83, 150] width 167 height 31
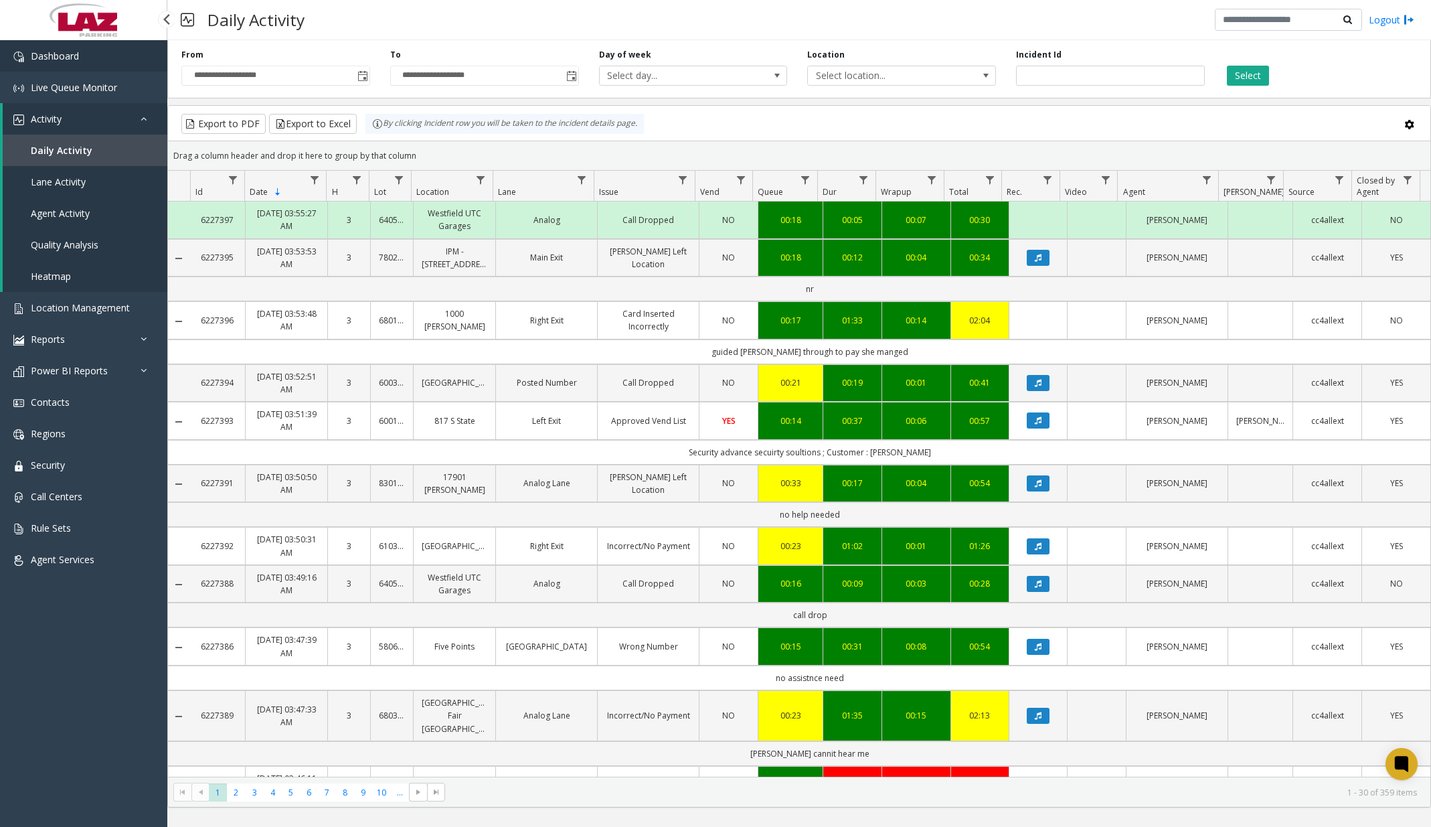
click at [107, 56] on link "Dashboard" at bounding box center [83, 55] width 167 height 31
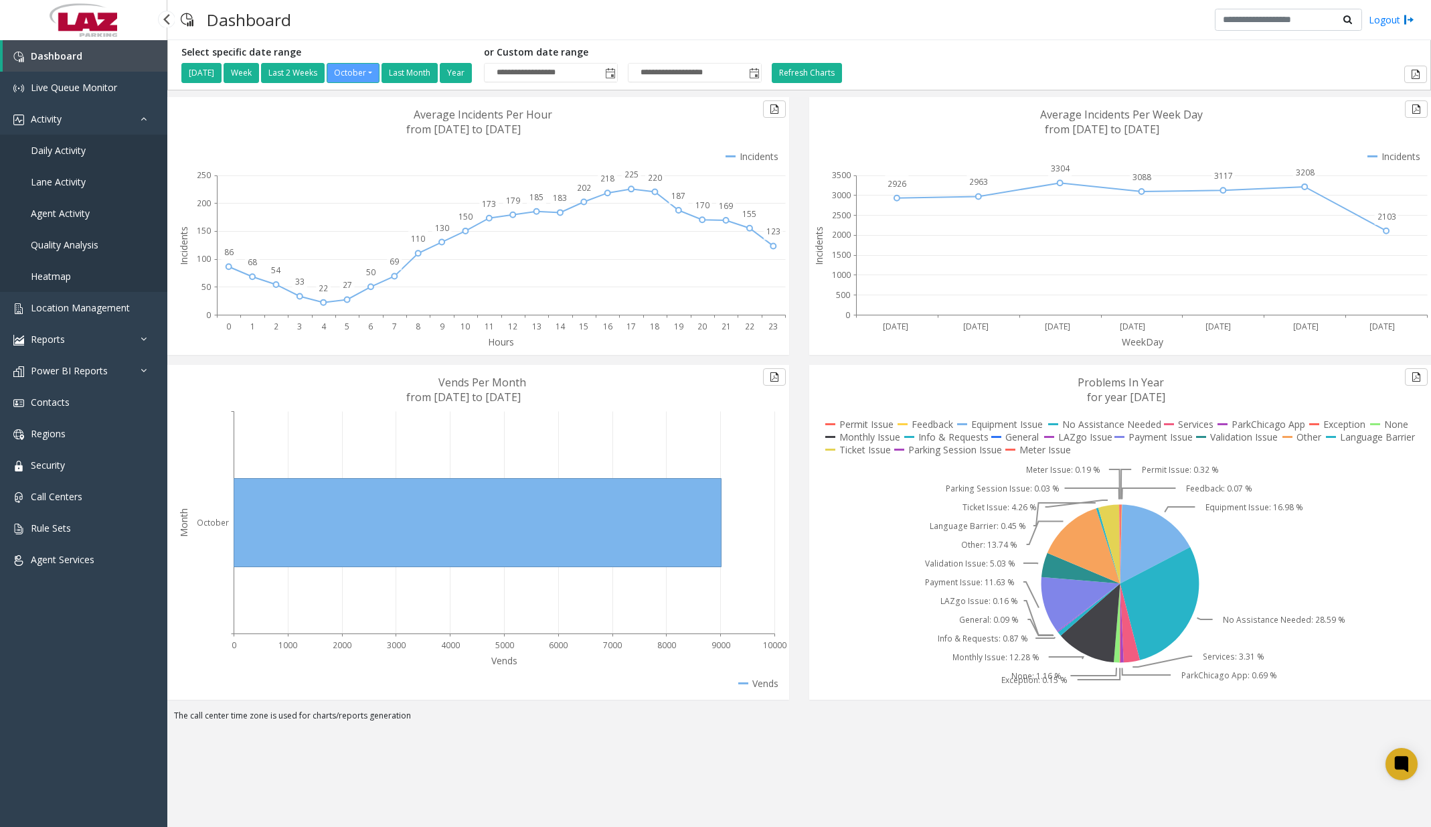
click at [94, 147] on link "Daily Activity" at bounding box center [83, 150] width 167 height 31
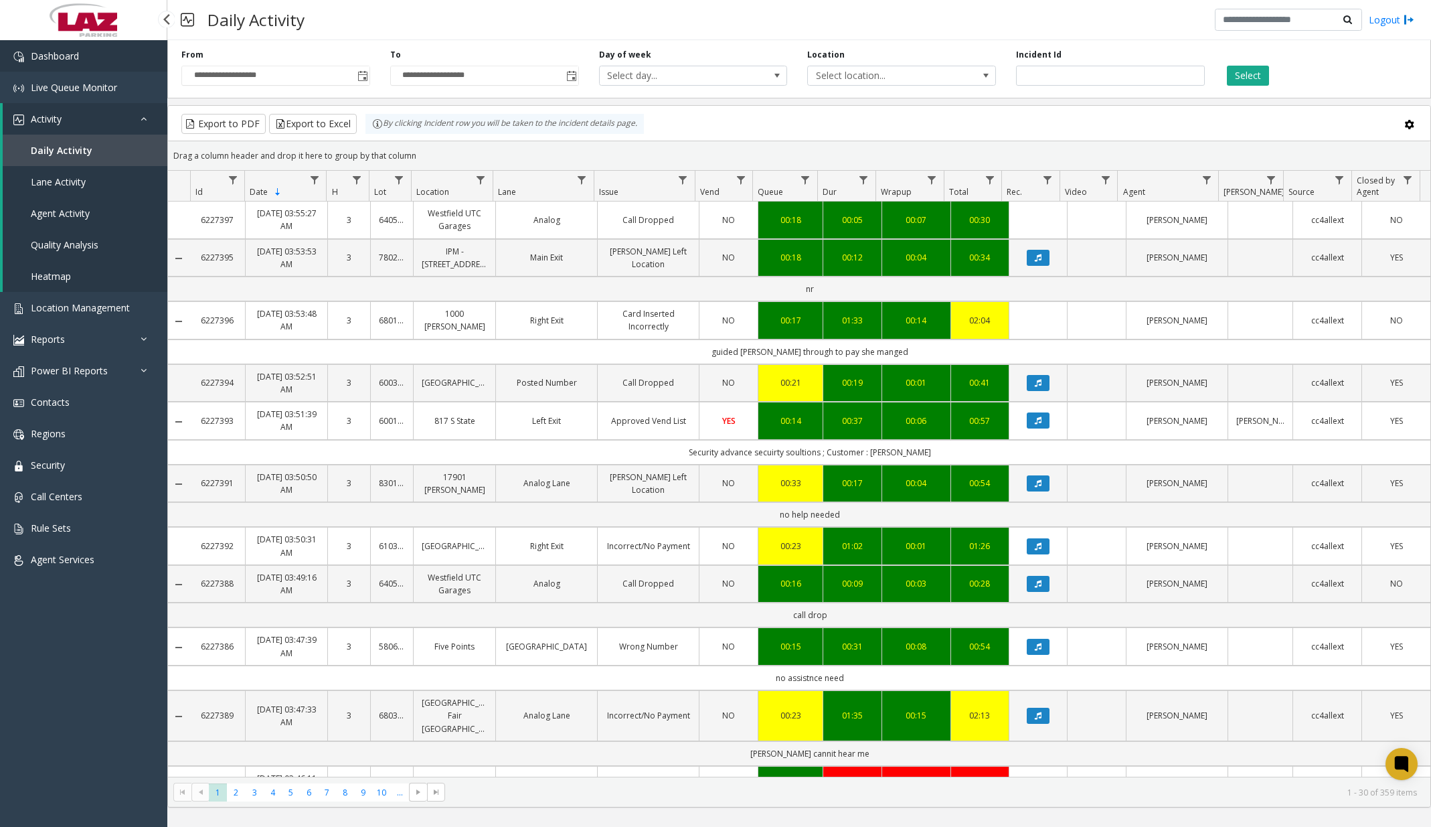
click at [99, 65] on link "Dashboard" at bounding box center [83, 55] width 167 height 31
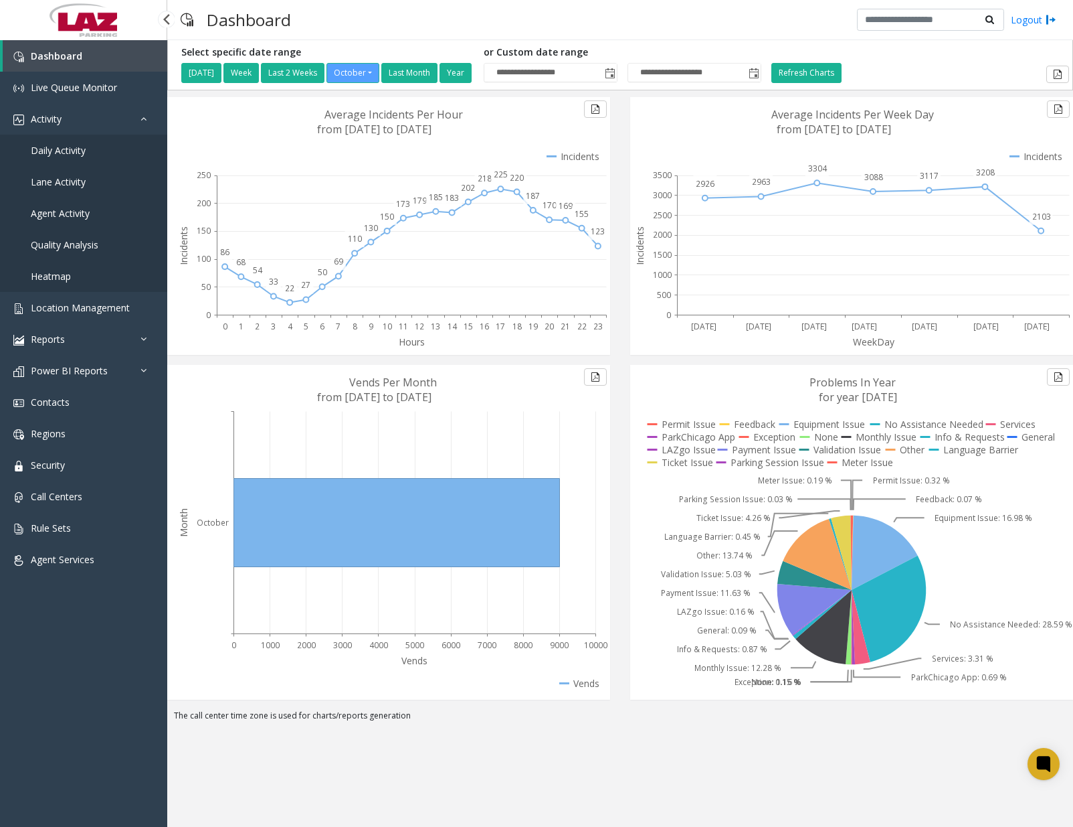
click at [78, 153] on span "Daily Activity" at bounding box center [58, 150] width 55 height 13
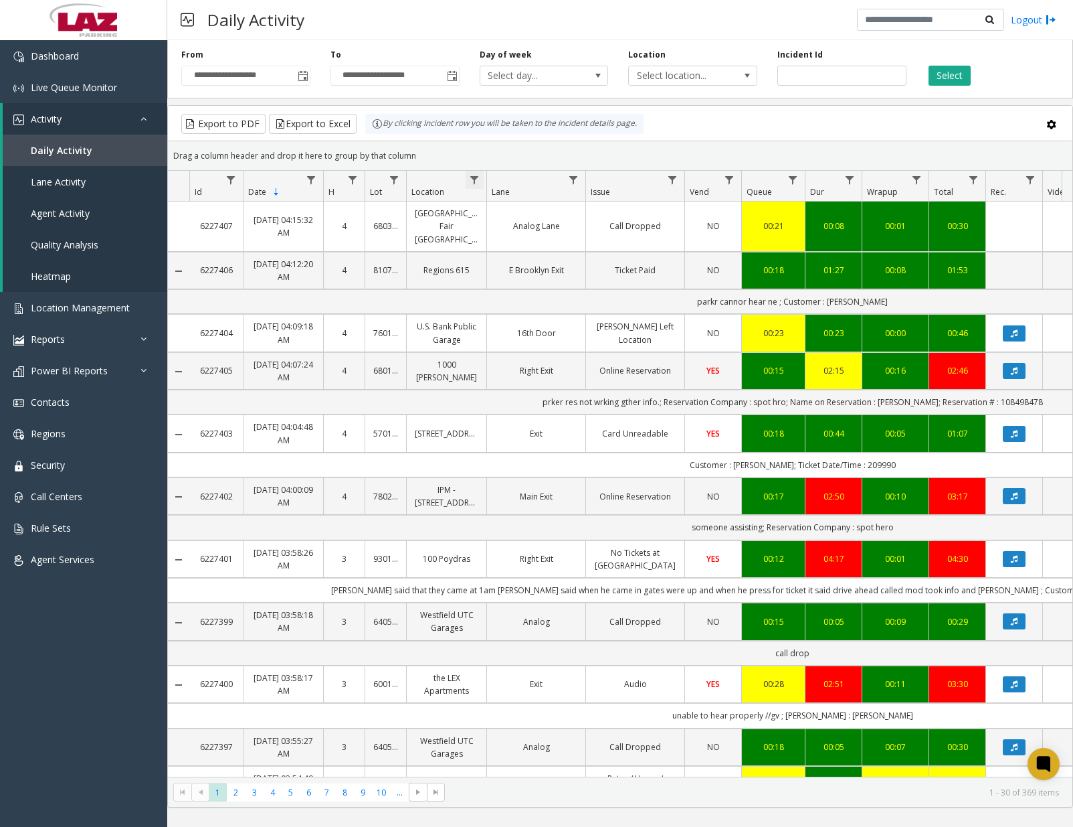
click at [475, 181] on span "Data table" at bounding box center [474, 180] width 11 height 11
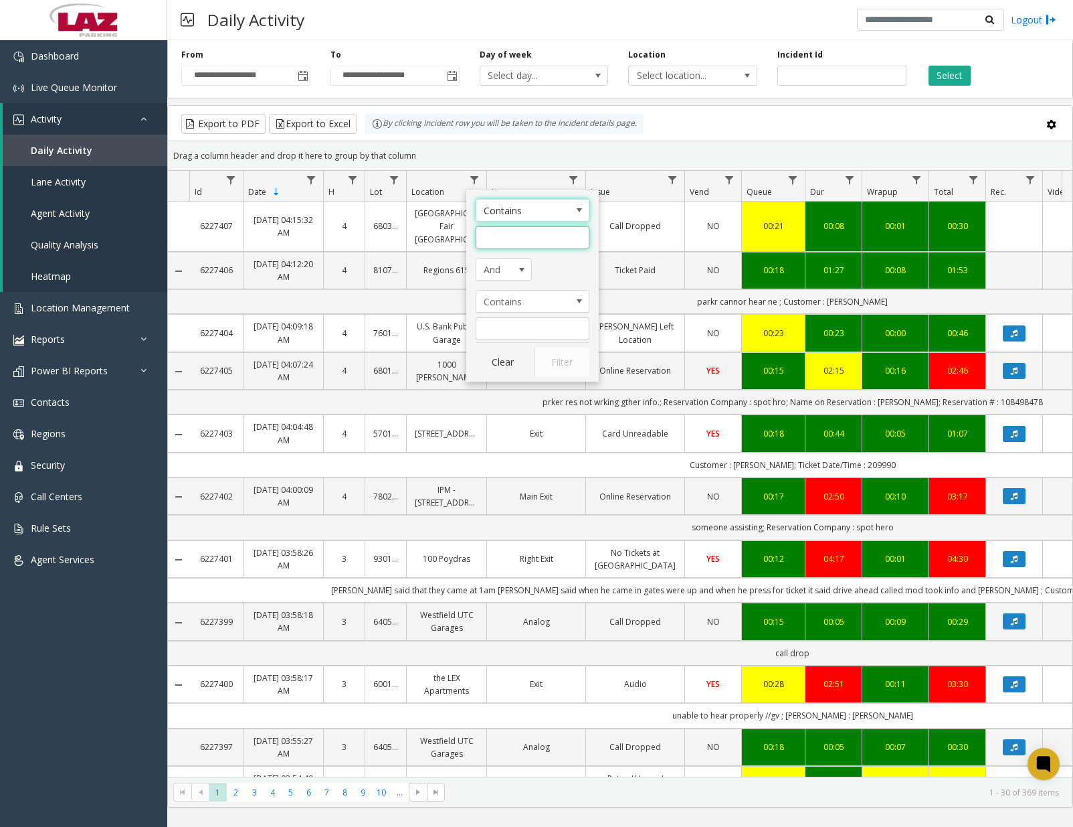
click at [510, 238] on input "Location Filter" at bounding box center [533, 237] width 114 height 23
type input "******"
click at [549, 359] on button "Filter" at bounding box center [562, 361] width 55 height 29
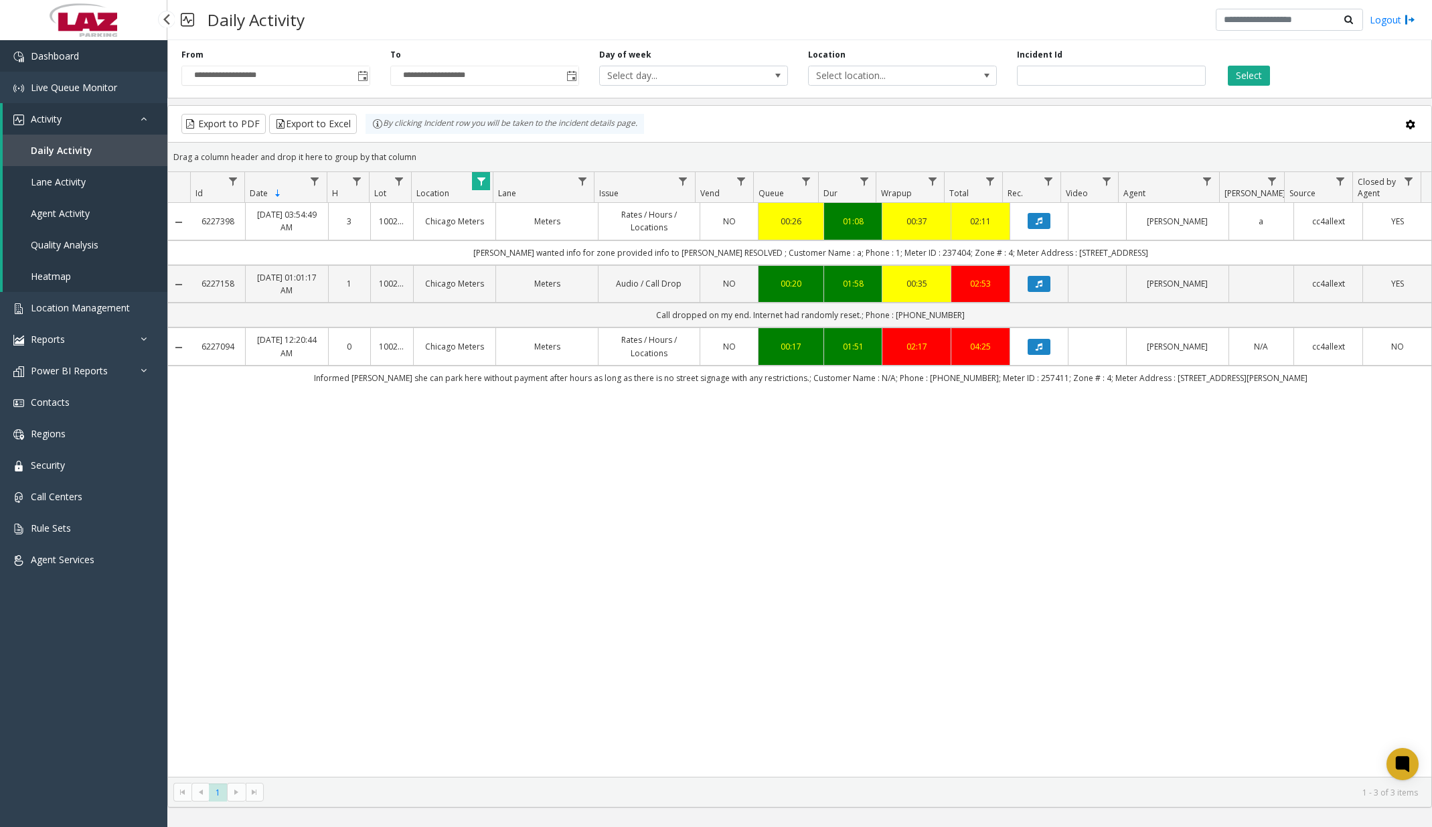
click at [49, 48] on link "Dashboard" at bounding box center [83, 55] width 167 height 31
